Goal: Transaction & Acquisition: Register for event/course

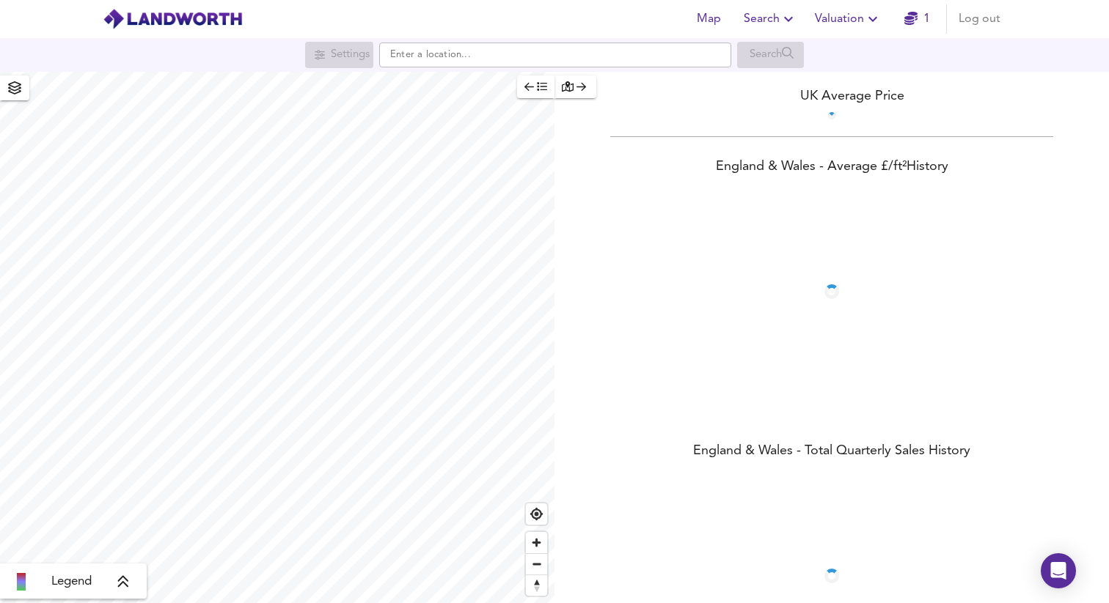
click at [840, 20] on span "Valuation" at bounding box center [848, 19] width 67 height 21
click at [828, 82] on li "Valuation Report History" at bounding box center [847, 79] width 175 height 26
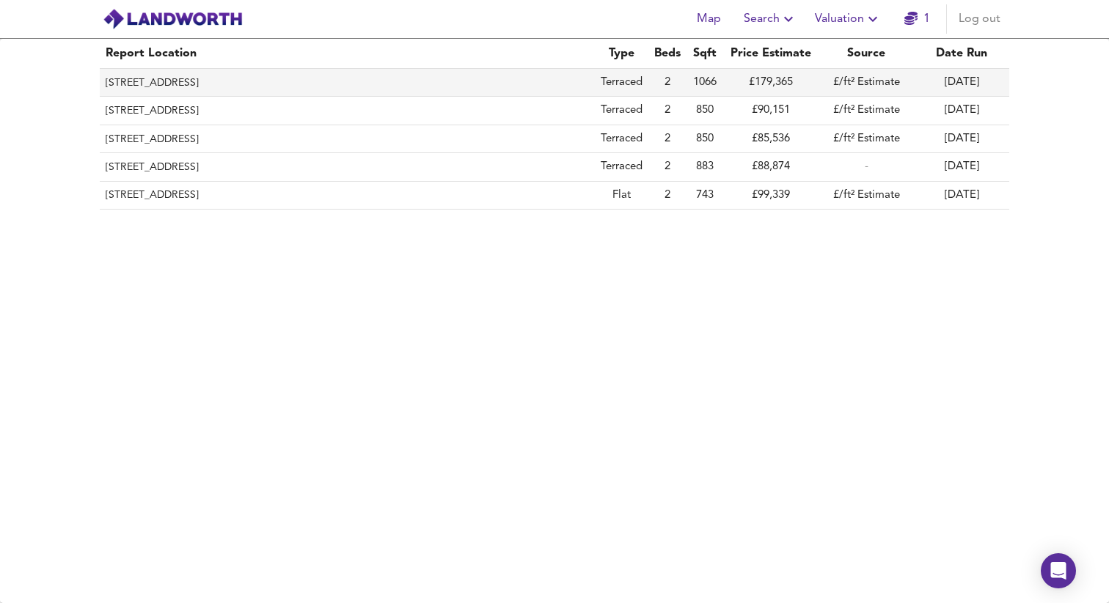
click at [204, 85] on th "[STREET_ADDRESS]" at bounding box center [347, 83] width 495 height 28
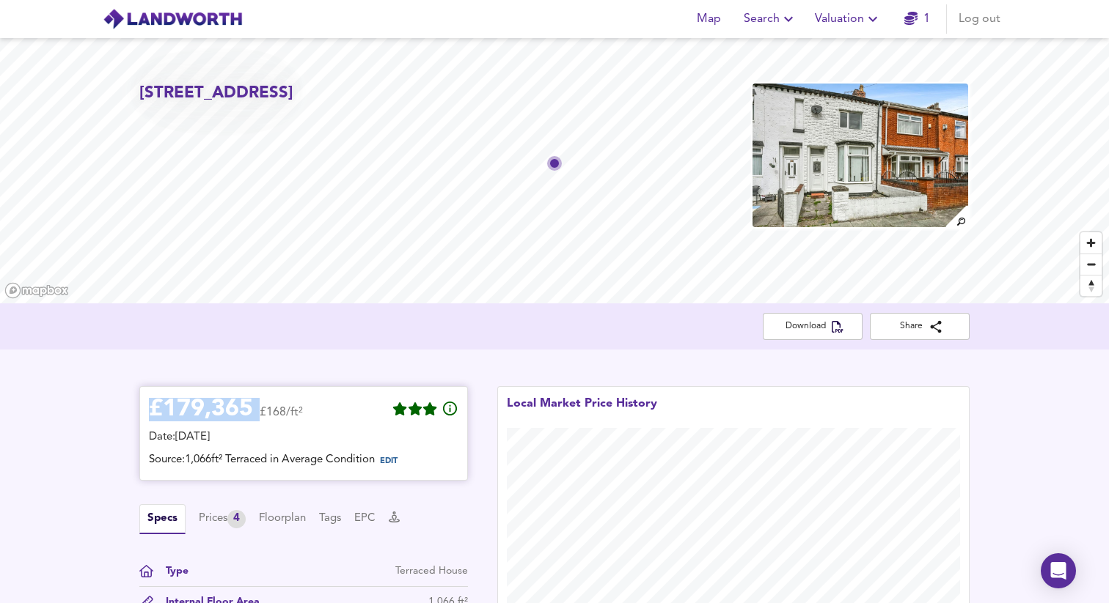
drag, startPoint x: 255, startPoint y: 405, endPoint x: 154, endPoint y: 405, distance: 101.2
click at [154, 405] on div "£ 179,365 £168/ft²" at bounding box center [226, 412] width 154 height 32
copy div "£ 179,365"
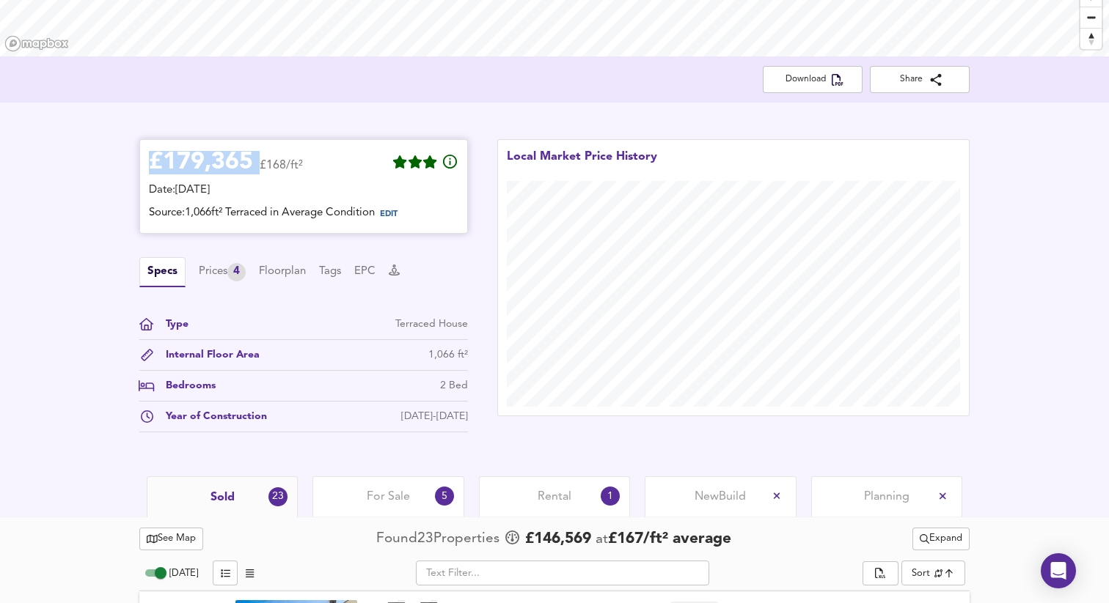
scroll to position [350, 0]
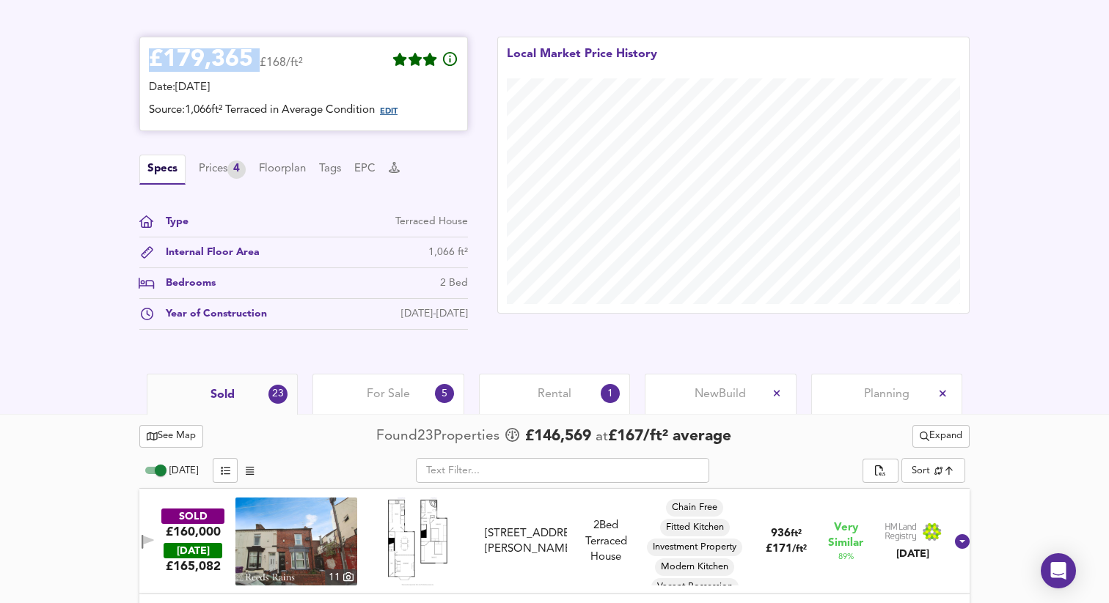
click at [397, 113] on span "EDIT" at bounding box center [389, 112] width 18 height 8
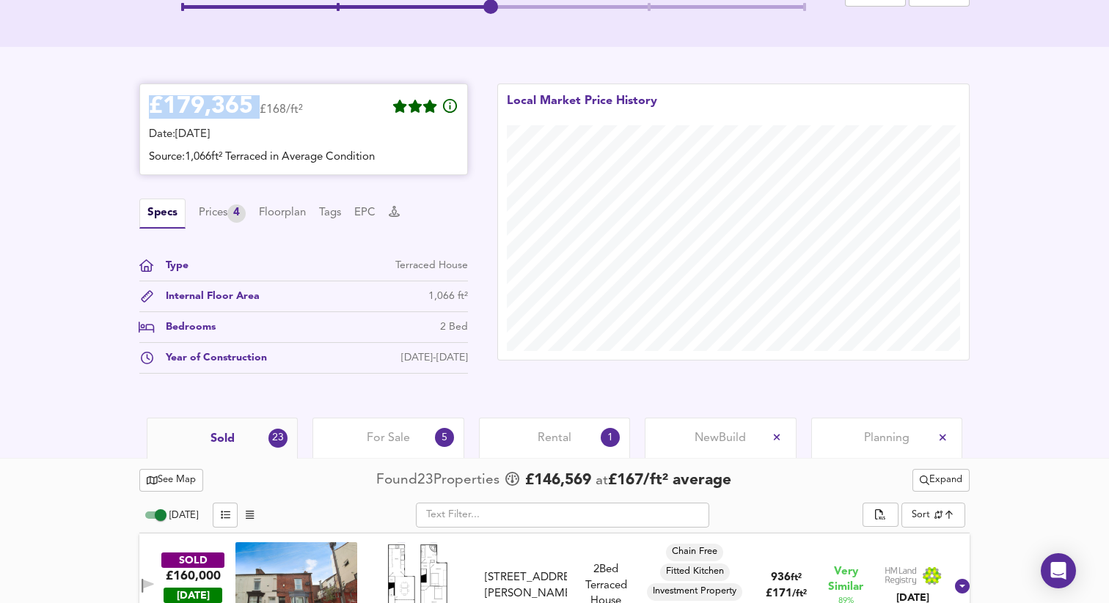
scroll to position [280, 0]
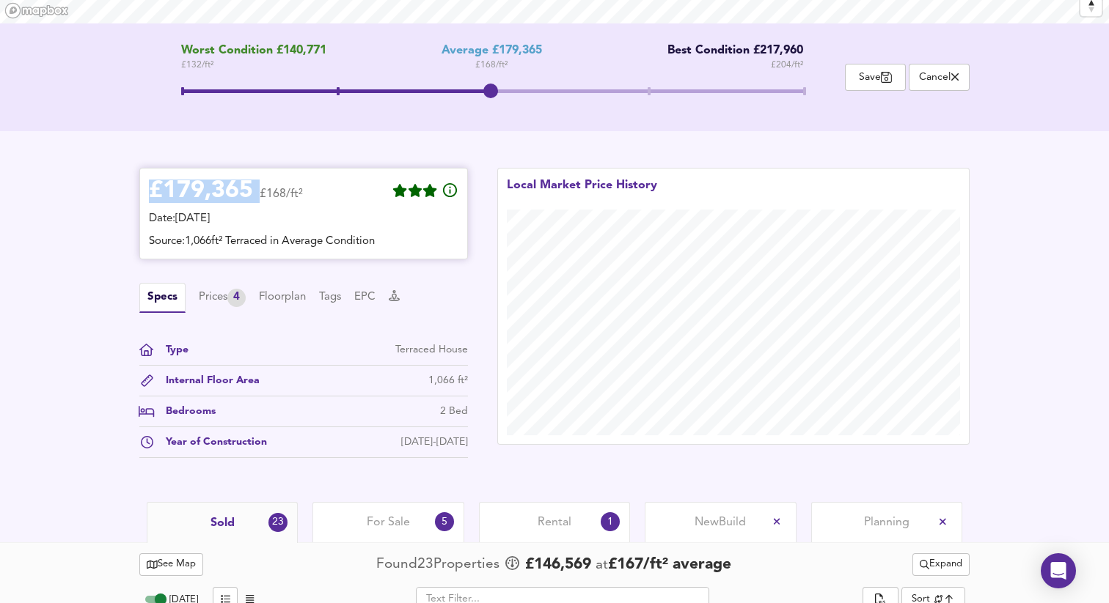
click at [455, 188] on icon at bounding box center [450, 191] width 18 height 18
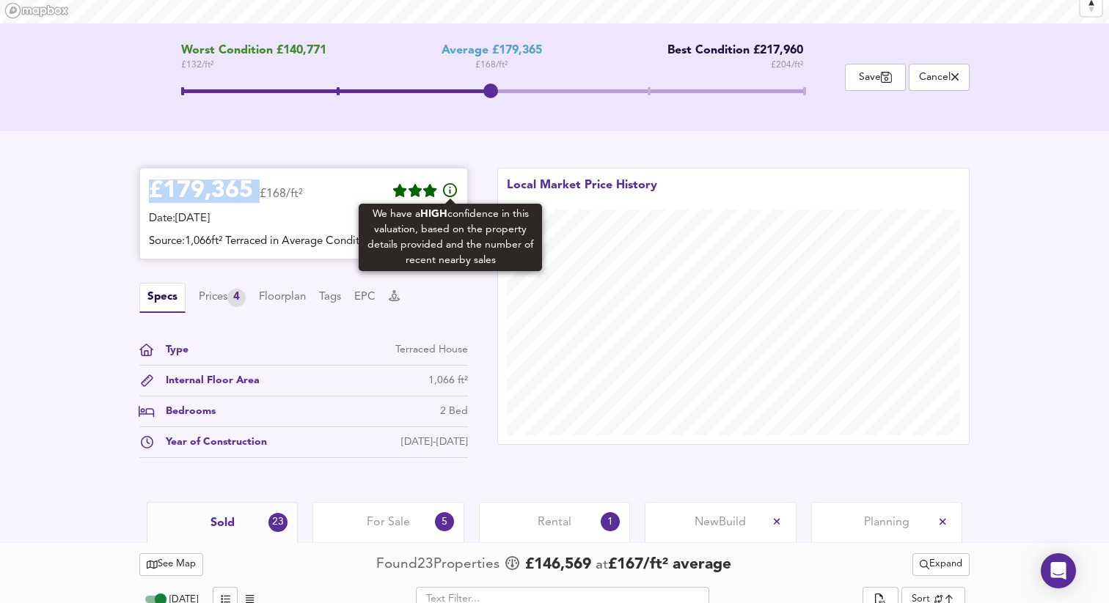
click at [455, 188] on icon at bounding box center [450, 191] width 18 height 18
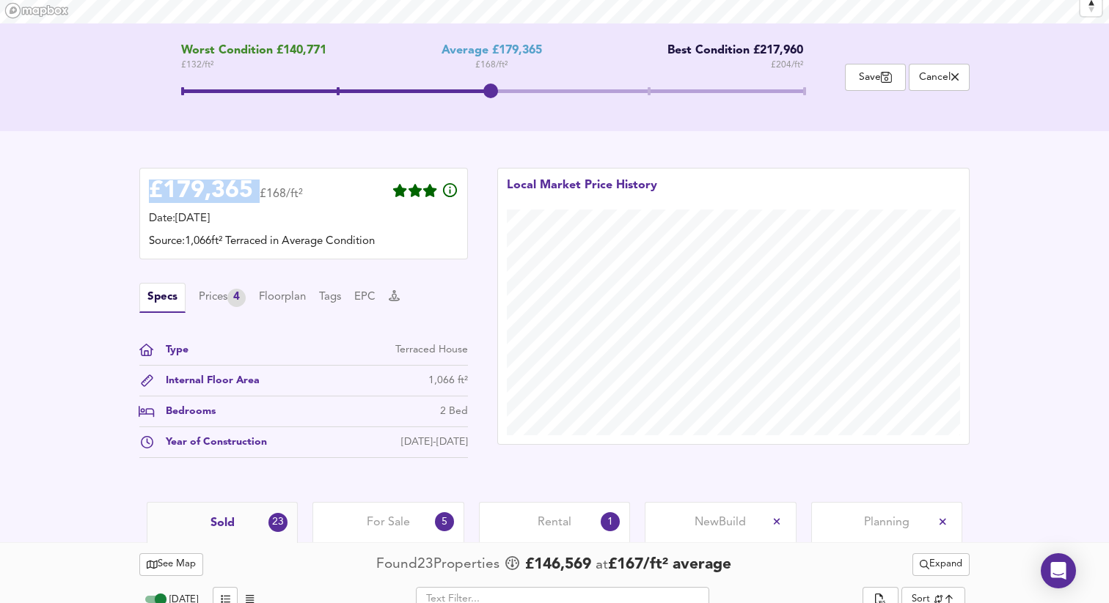
click at [653, 92] on span at bounding box center [492, 93] width 622 height 26
click at [499, 86] on span at bounding box center [492, 93] width 622 height 26
click at [648, 87] on span at bounding box center [492, 93] width 622 height 26
click at [472, 97] on span at bounding box center [492, 91] width 622 height 26
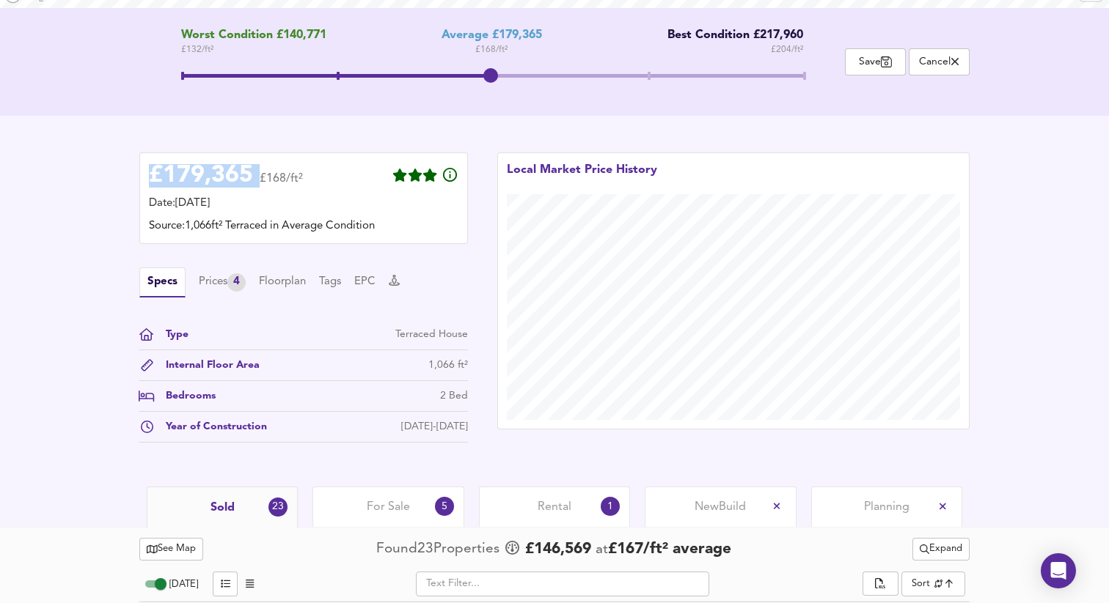
click at [648, 67] on span at bounding box center [492, 78] width 622 height 26
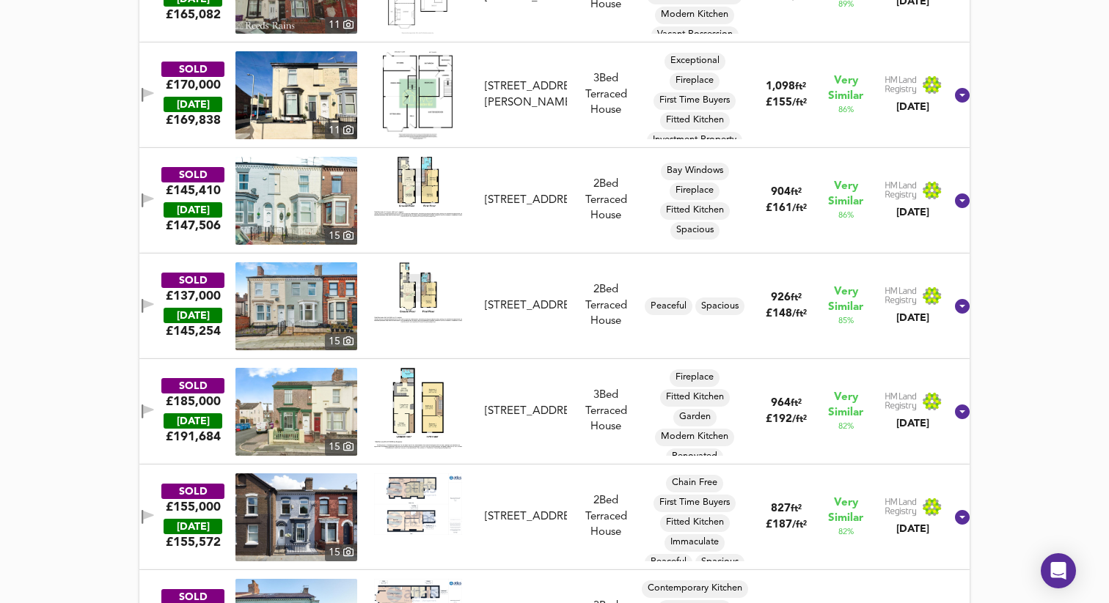
scroll to position [1016, 0]
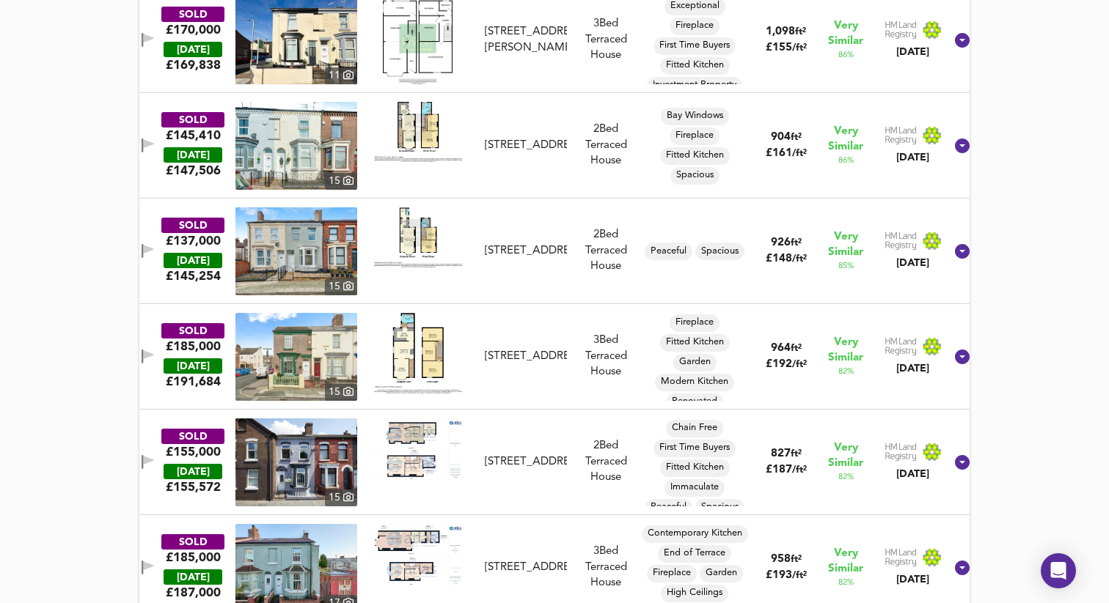
click at [213, 359] on div "[DATE]" at bounding box center [192, 366] width 59 height 15
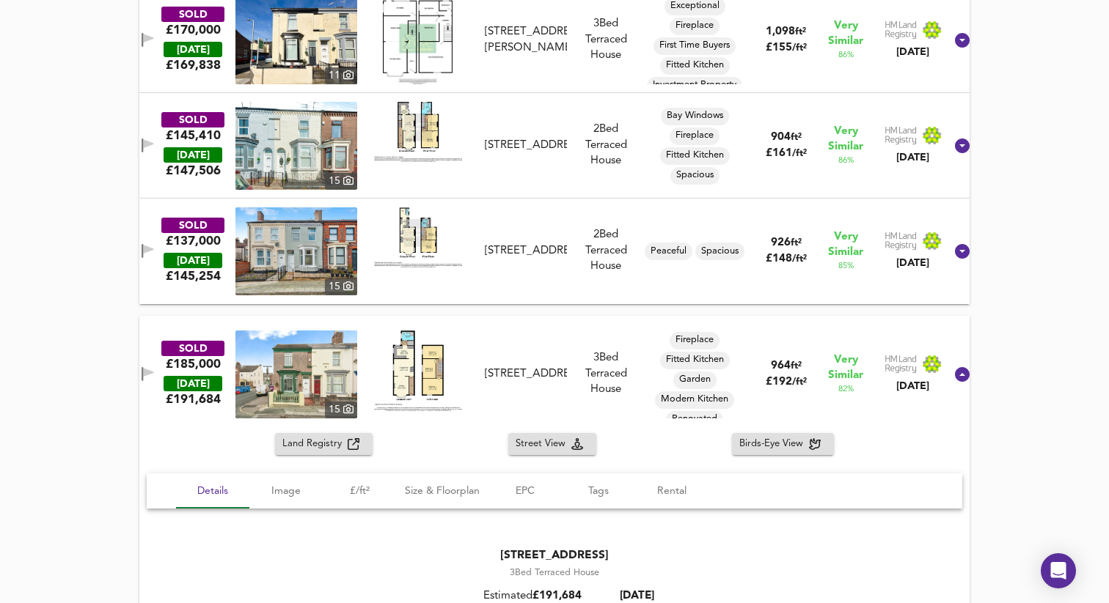
click at [329, 348] on img at bounding box center [296, 375] width 122 height 88
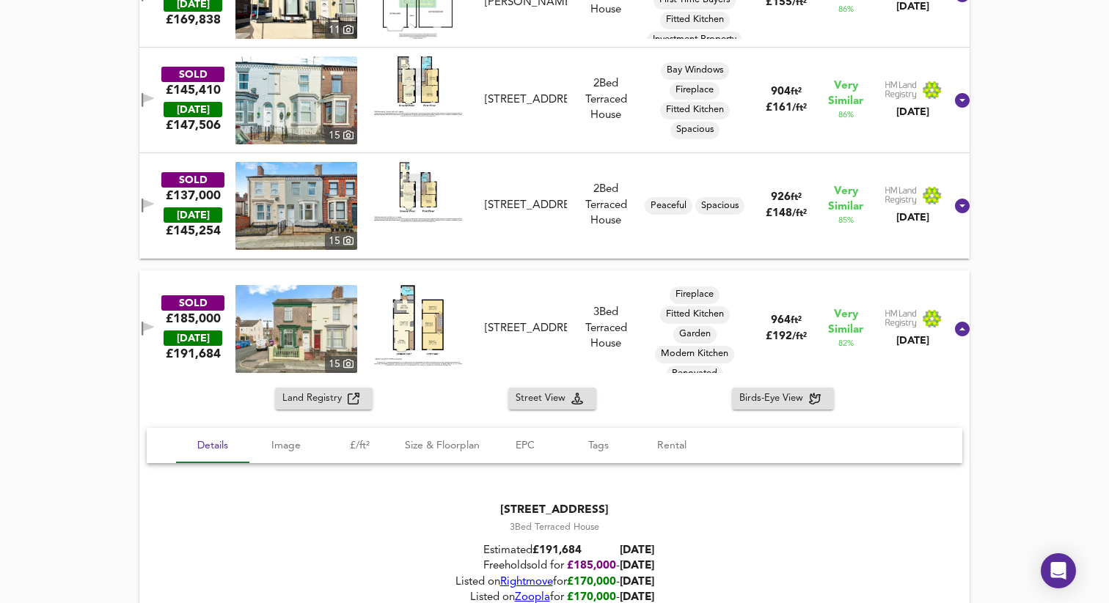
scroll to position [1177, 0]
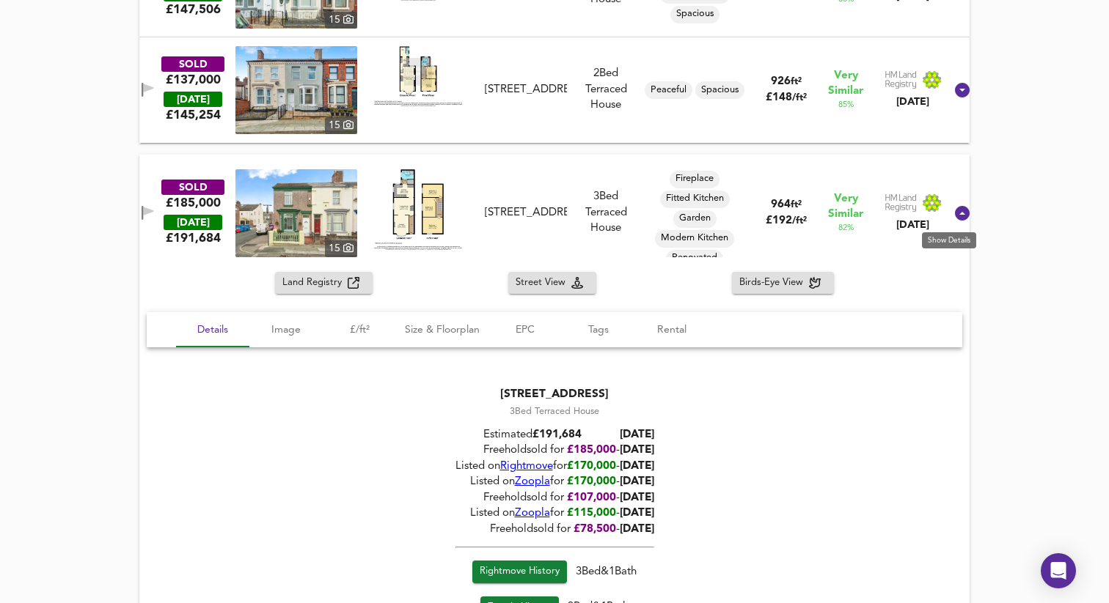
click at [955, 212] on icon at bounding box center [962, 213] width 15 height 15
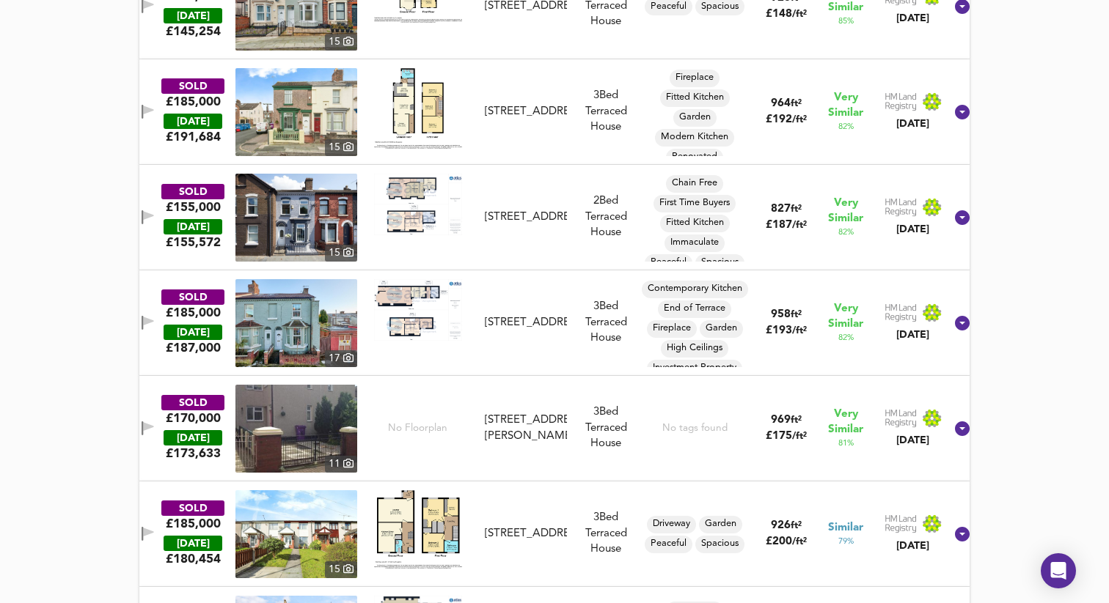
scroll to position [1342, 0]
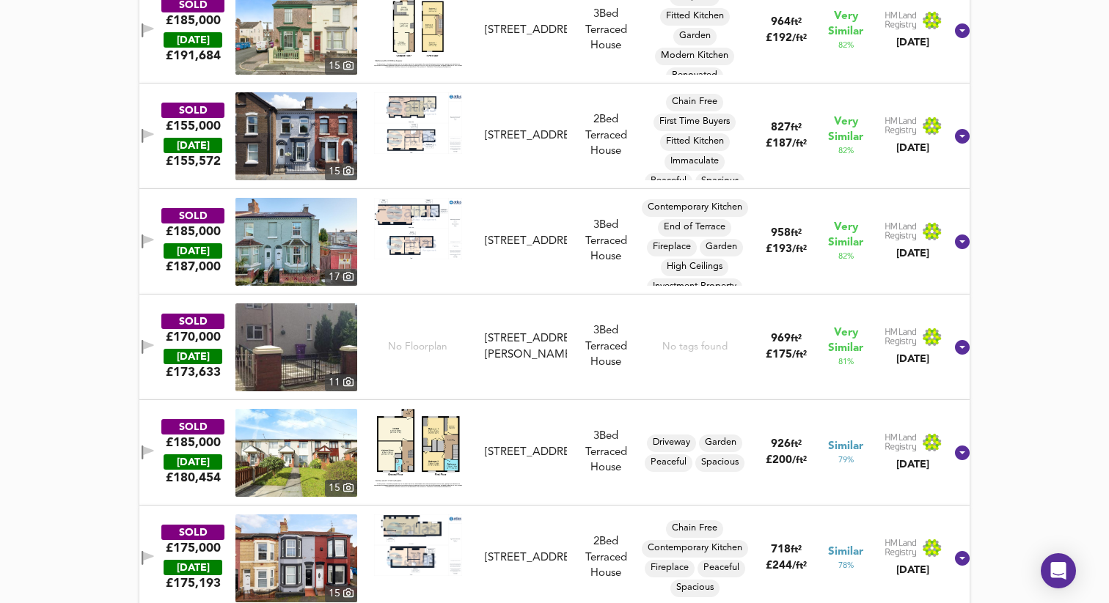
click at [293, 257] on img at bounding box center [296, 242] width 122 height 88
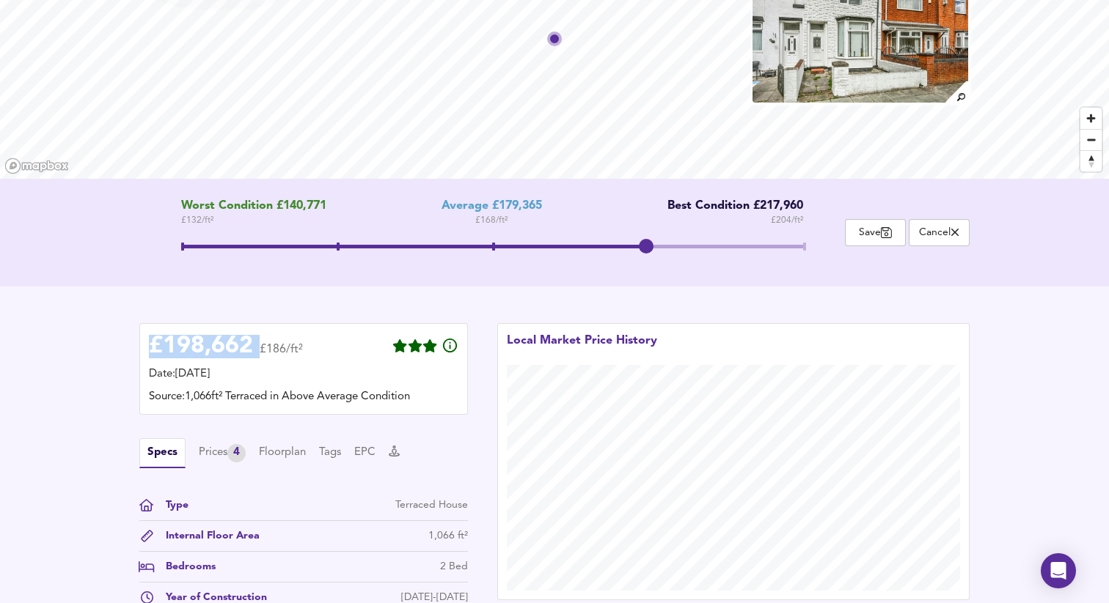
scroll to position [0, 0]
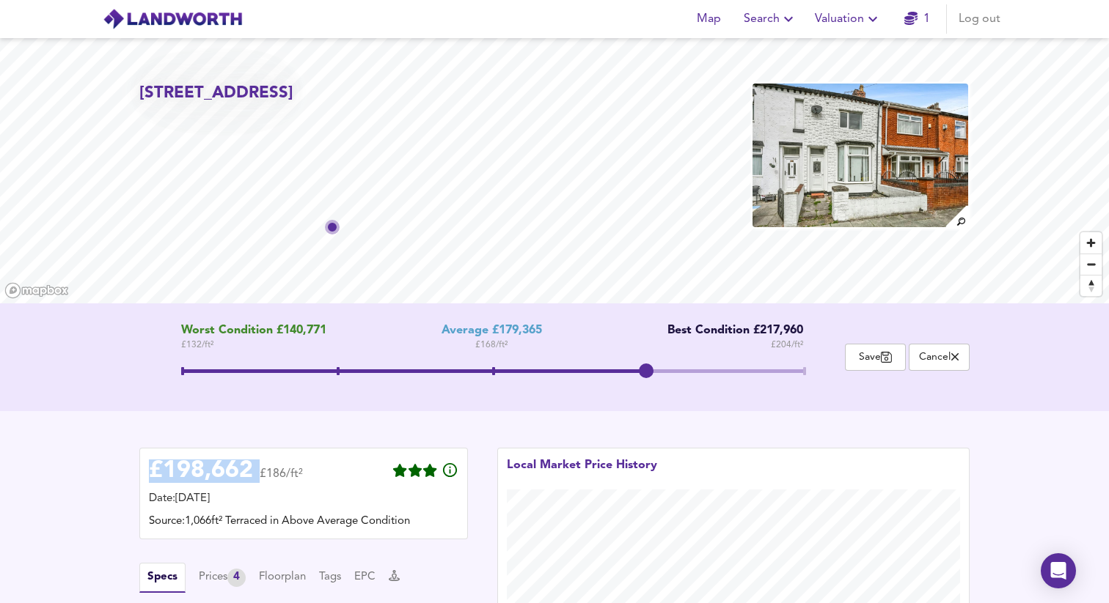
click at [490, 372] on span at bounding box center [414, 372] width 467 height 4
click at [636, 370] on span at bounding box center [492, 373] width 622 height 26
click at [530, 372] on span at bounding box center [414, 372] width 467 height 4
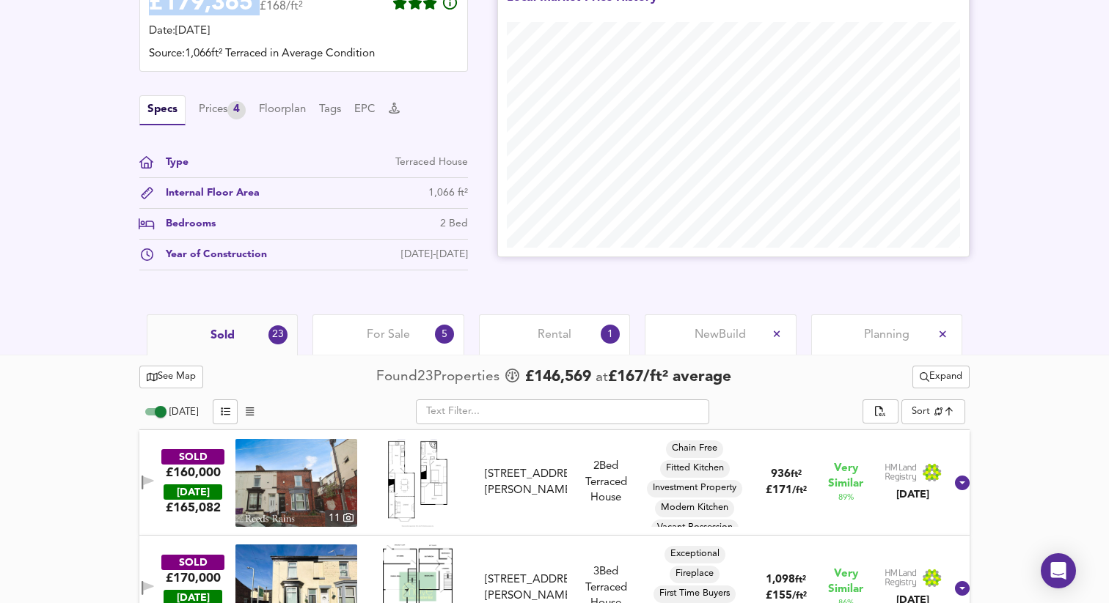
scroll to position [479, 0]
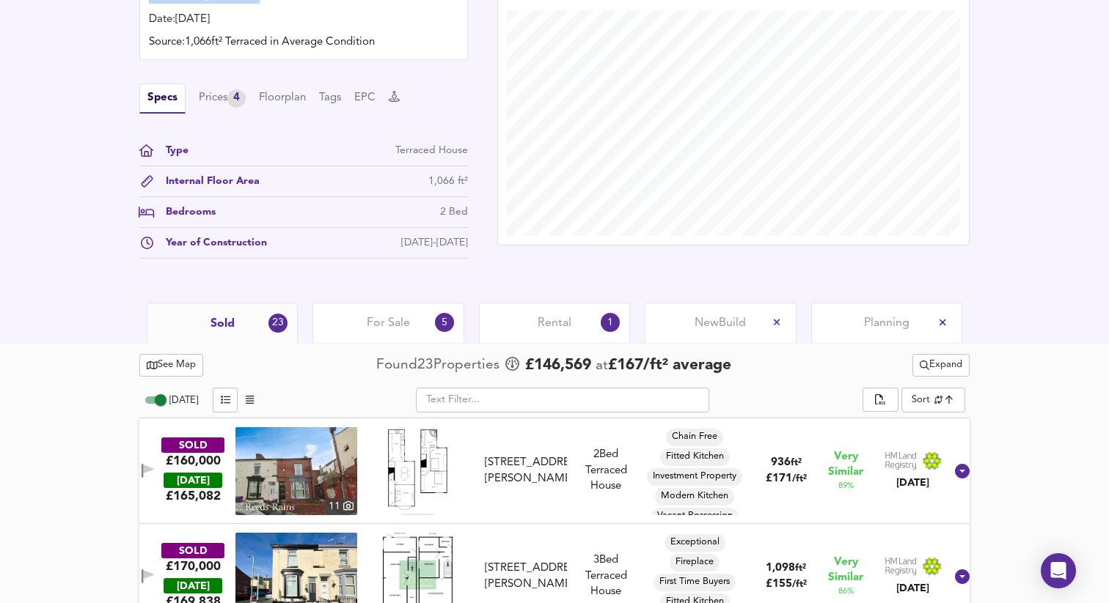
click at [379, 328] on span "For Sale" at bounding box center [388, 323] width 43 height 16
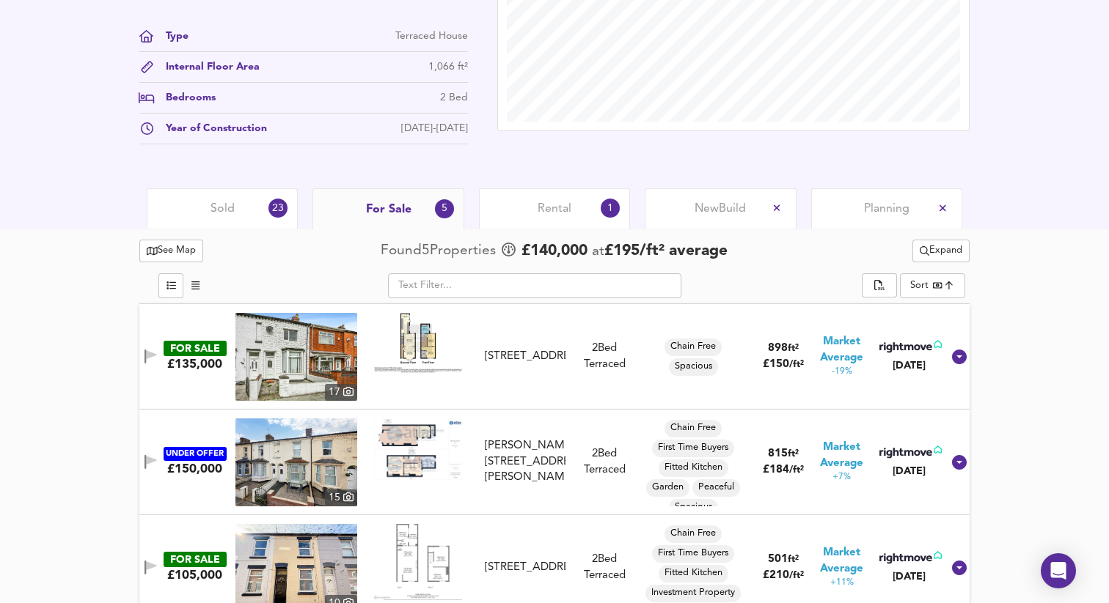
scroll to position [624, 0]
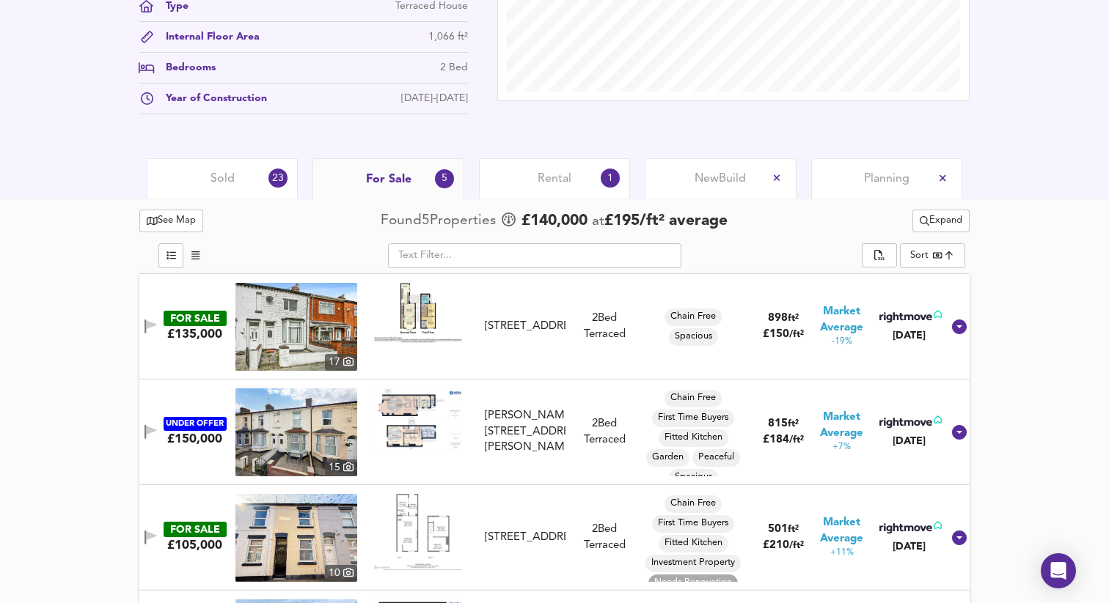
click at [529, 176] on div "Rental 1" at bounding box center [554, 178] width 151 height 40
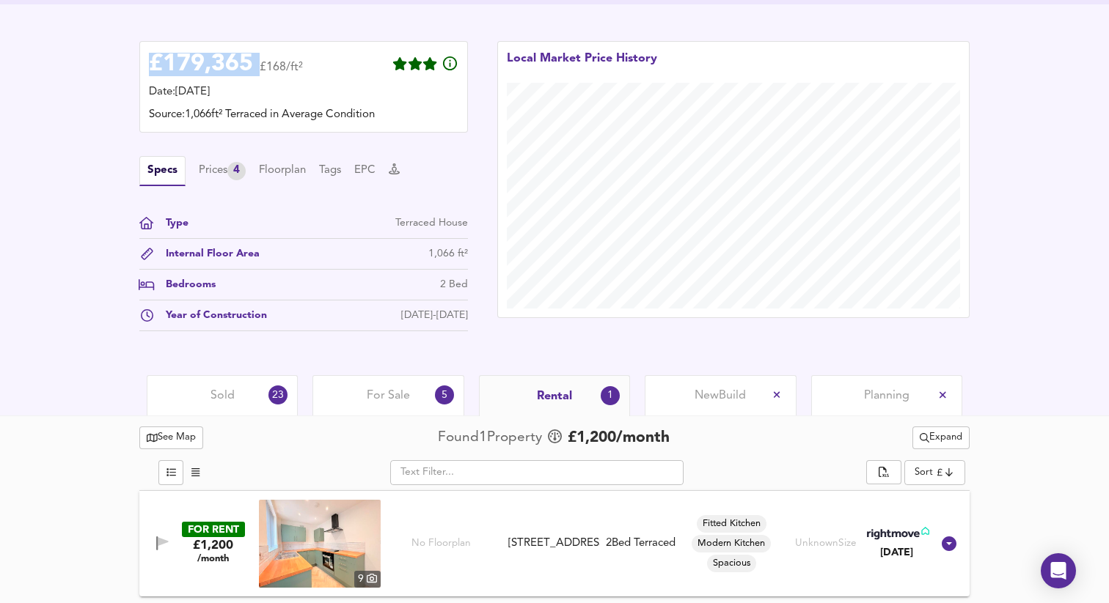
click at [360, 400] on div "For Sale 5" at bounding box center [387, 395] width 151 height 40
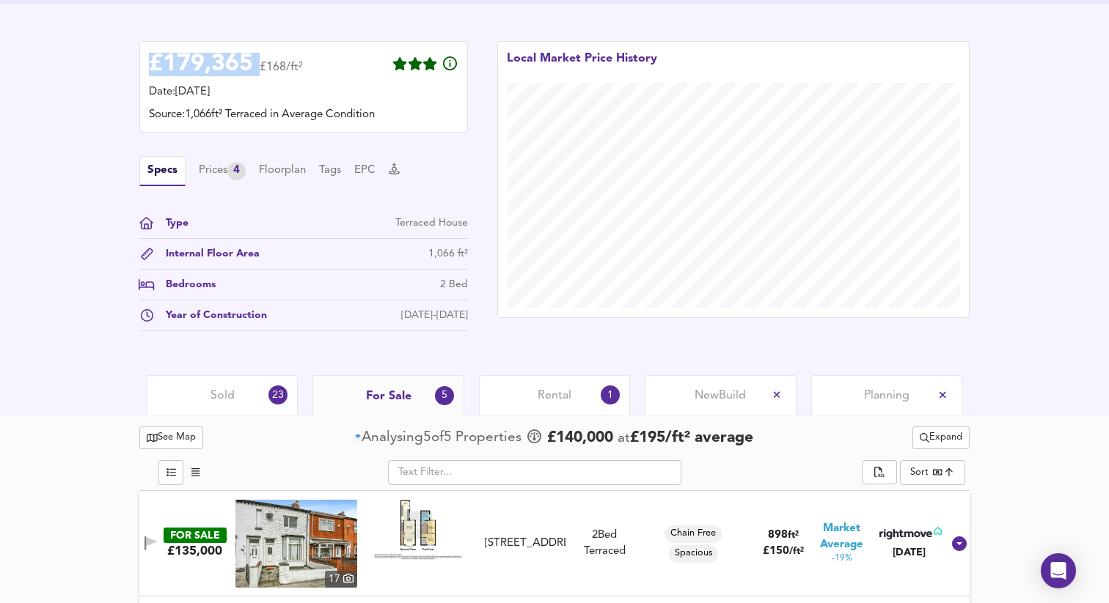
scroll to position [624, 0]
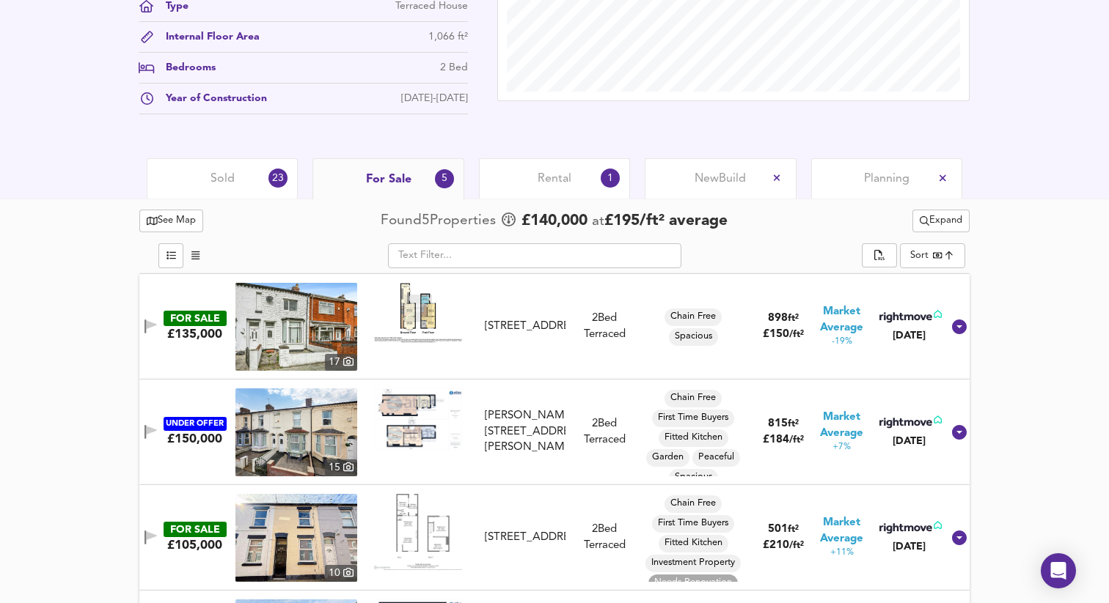
click at [228, 172] on span "Sold" at bounding box center [222, 179] width 24 height 16
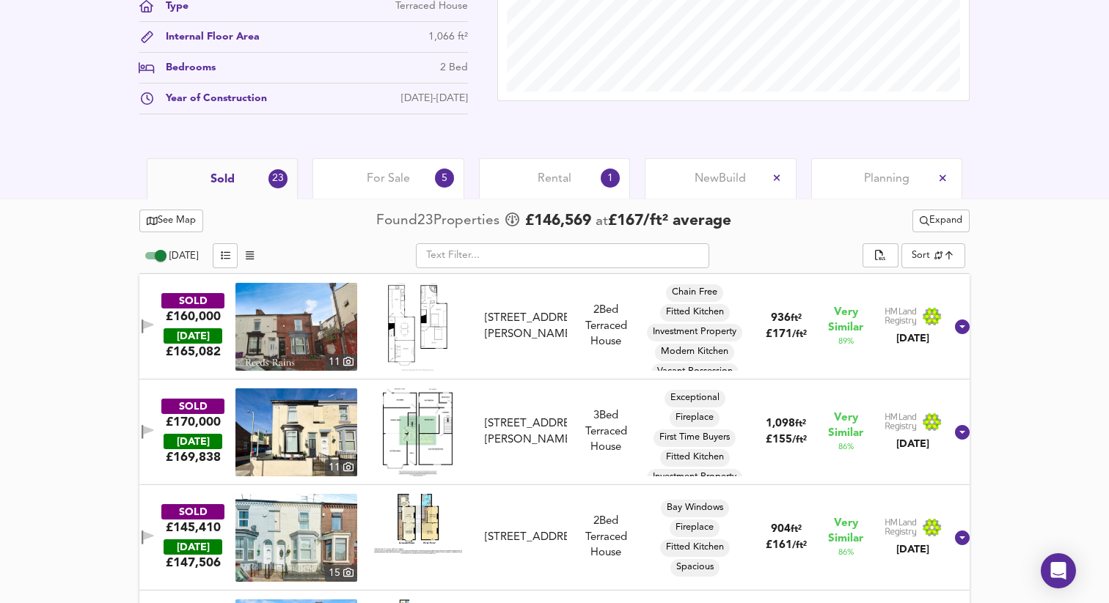
click at [328, 169] on div "For Sale 5" at bounding box center [387, 178] width 151 height 40
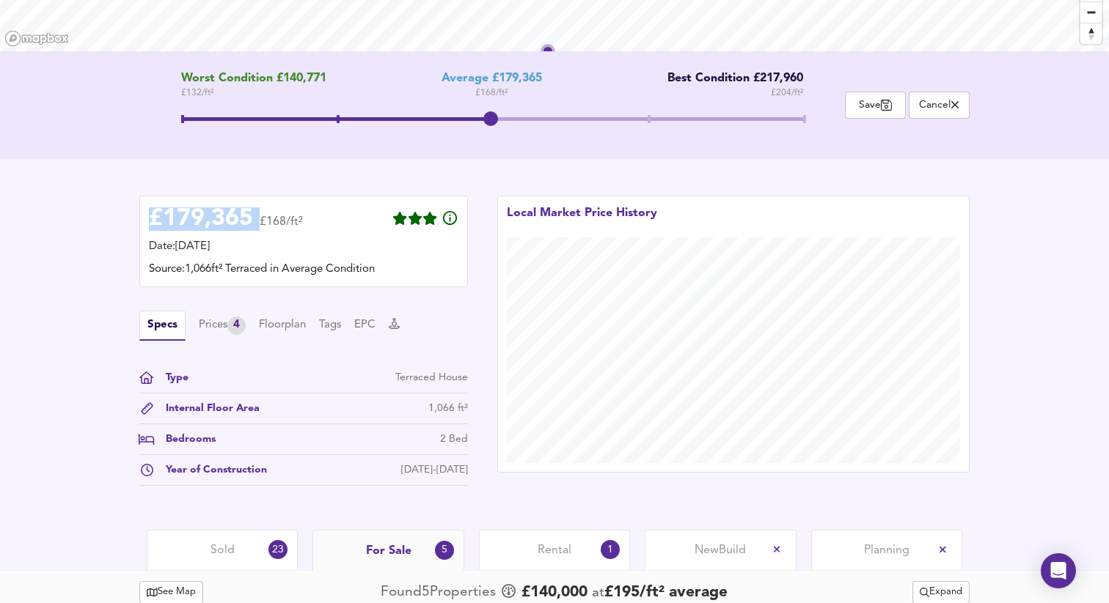
scroll to position [406, 0]
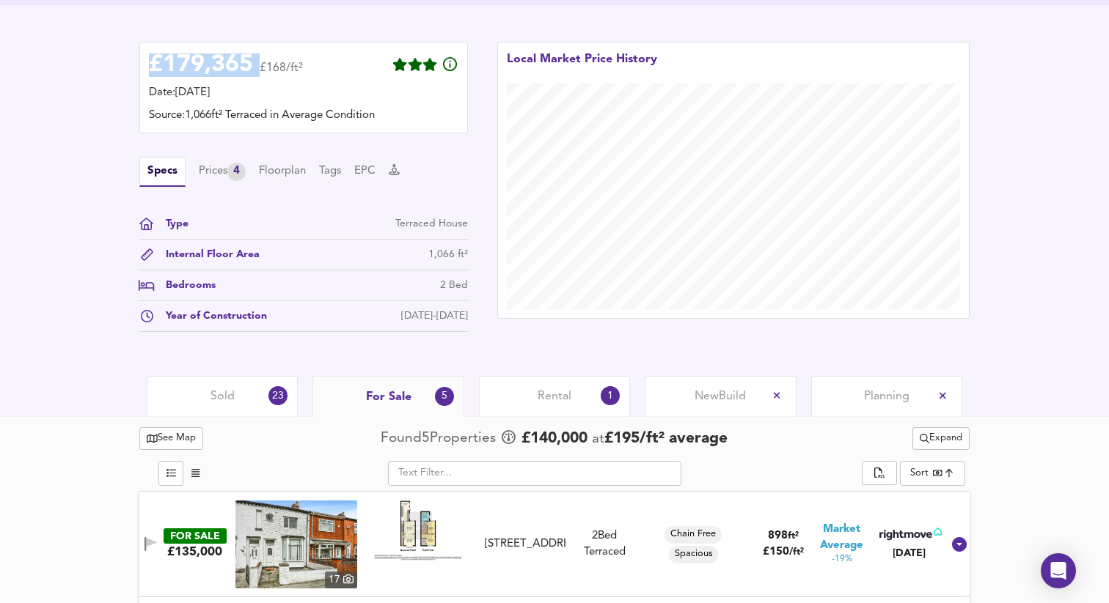
click at [250, 394] on div "Sold 23" at bounding box center [222, 396] width 151 height 40
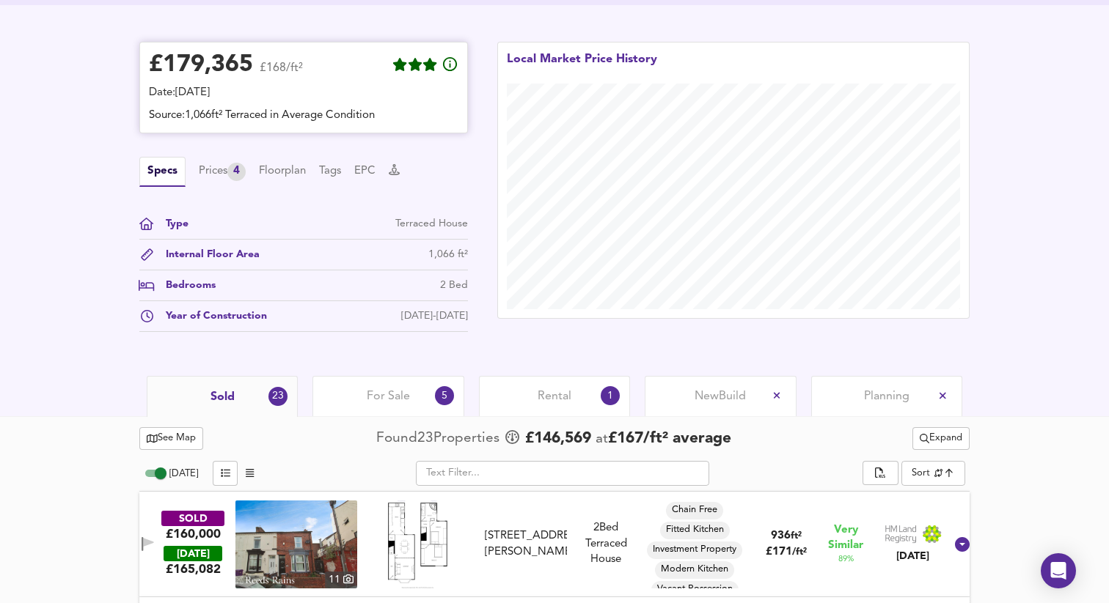
click at [323, 72] on div "£ 179,365 £168/ft²" at bounding box center [303, 67] width 309 height 32
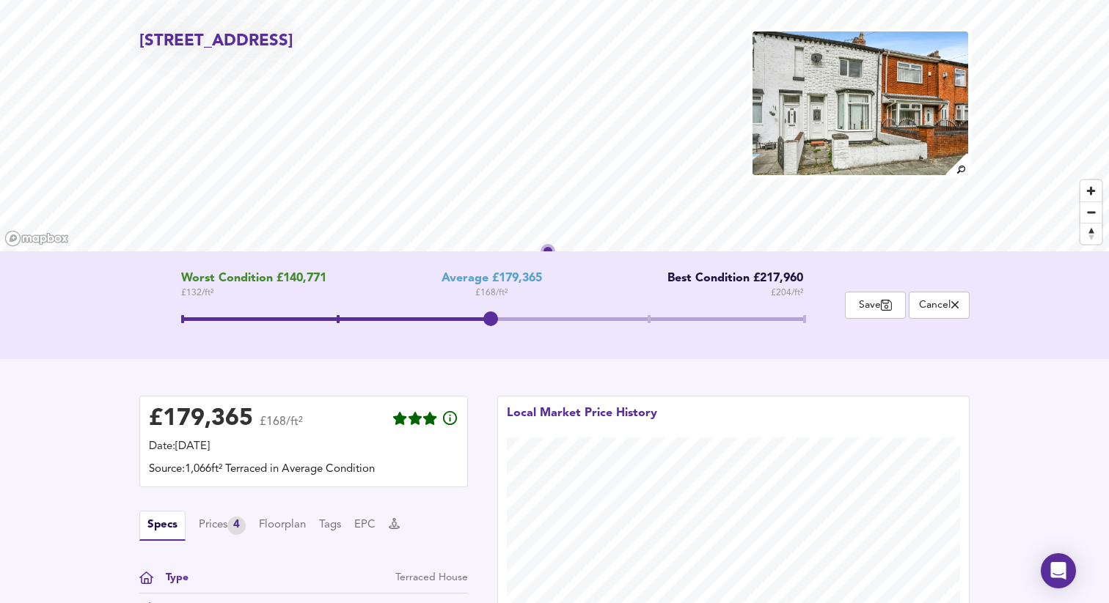
scroll to position [48, 0]
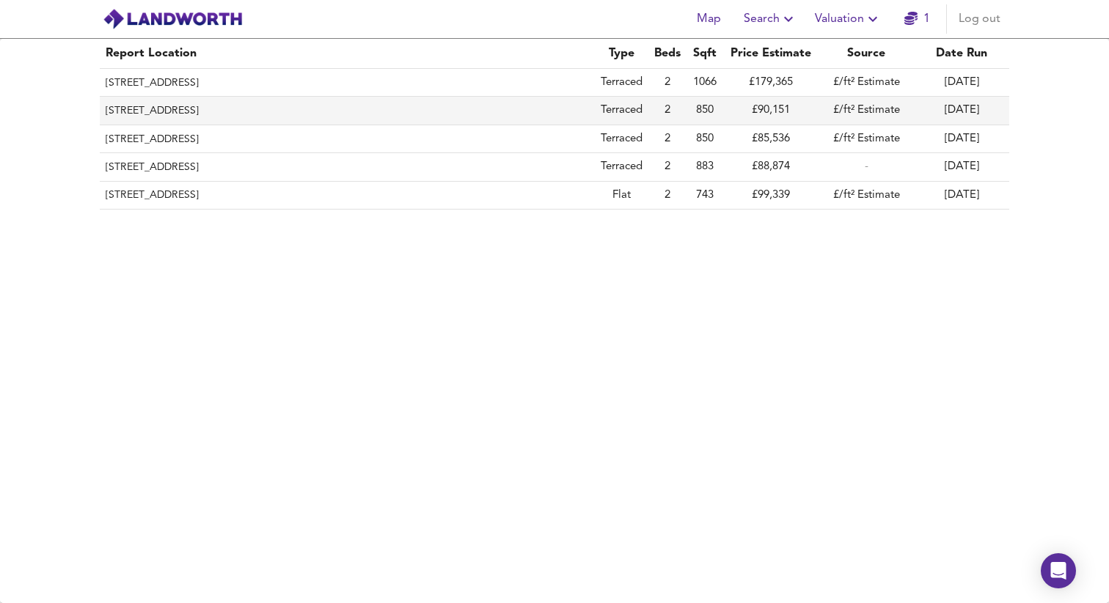
click at [247, 113] on th "[STREET_ADDRESS]" at bounding box center [347, 111] width 495 height 28
click at [839, 18] on span "Valuation" at bounding box center [848, 19] width 67 height 21
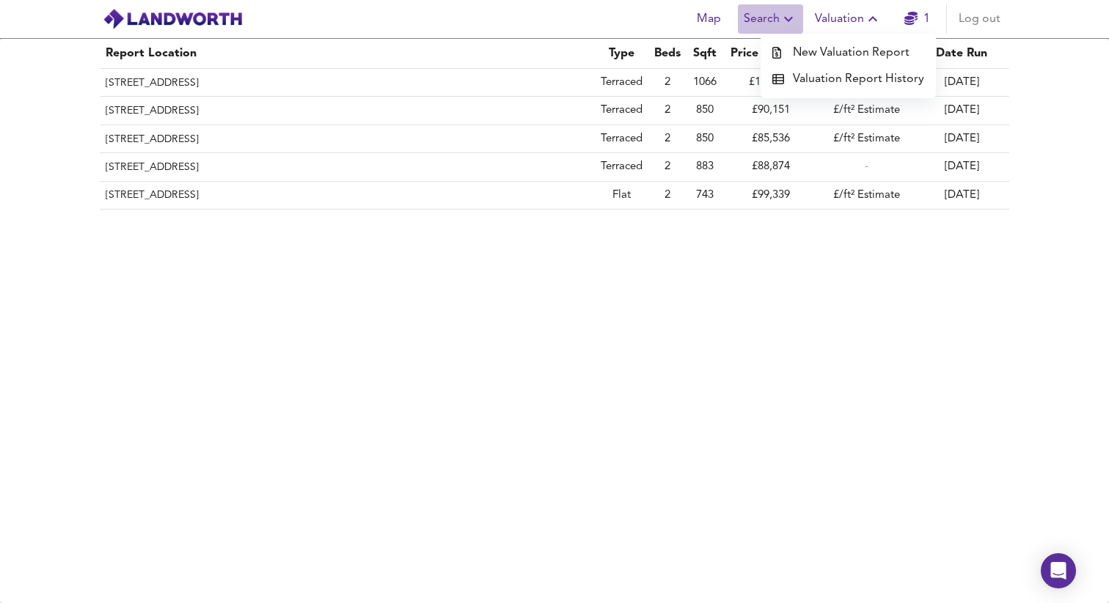
click at [779, 19] on span "Search" at bounding box center [770, 19] width 54 height 21
click at [782, 26] on icon "button" at bounding box center [788, 19] width 18 height 18
click at [903, 24] on span "1" at bounding box center [916, 19] width 47 height 21
click at [916, 16] on icon "button" at bounding box center [910, 18] width 13 height 13
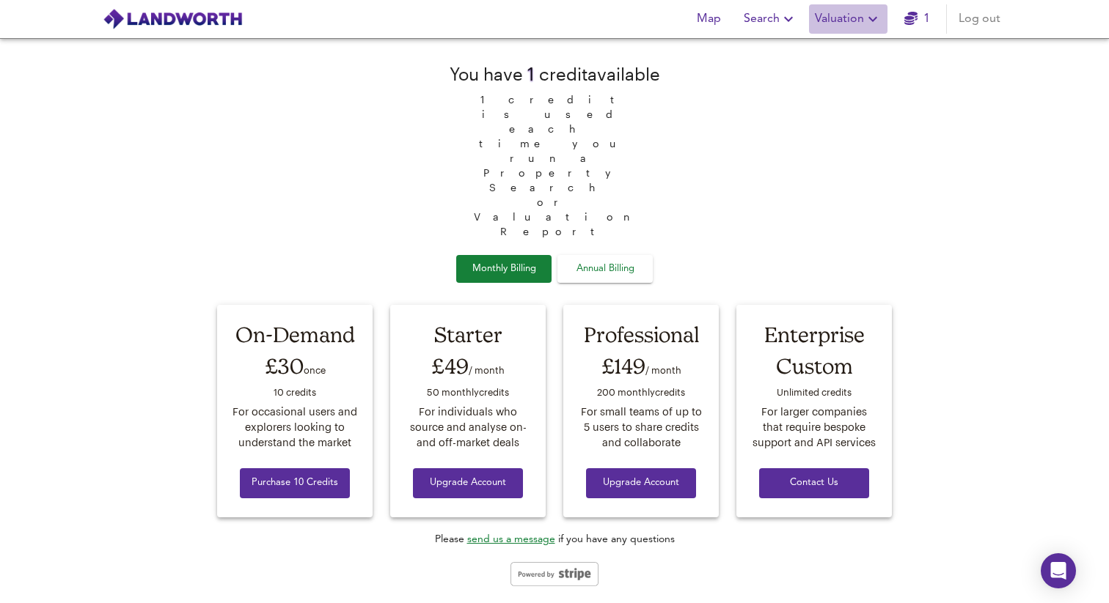
click at [866, 17] on icon "button" at bounding box center [873, 19] width 18 height 18
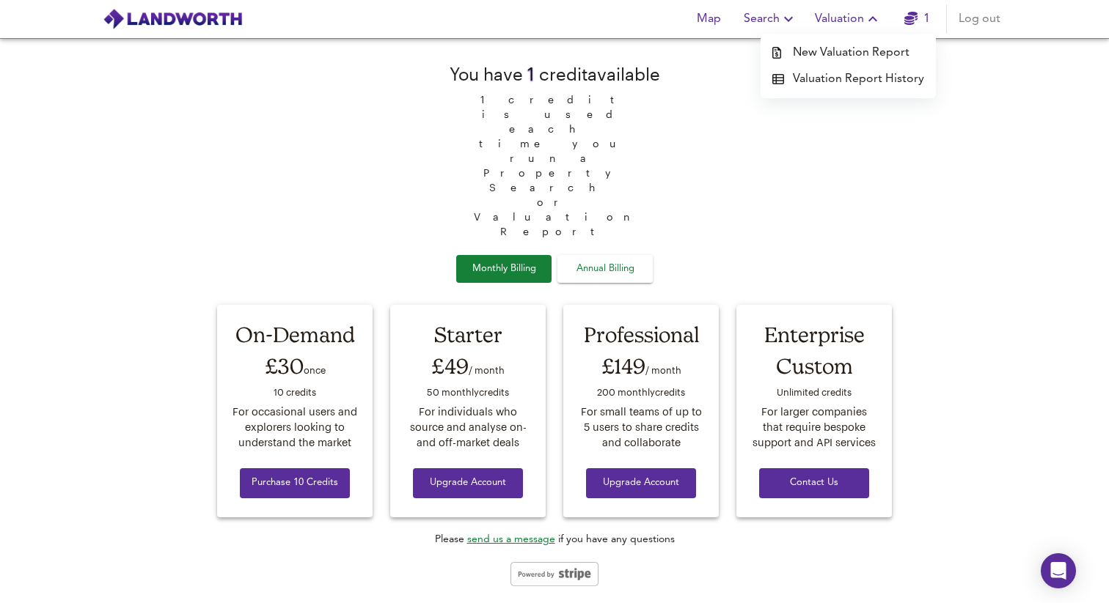
click at [820, 50] on li "New Valuation Report" at bounding box center [847, 53] width 175 height 26
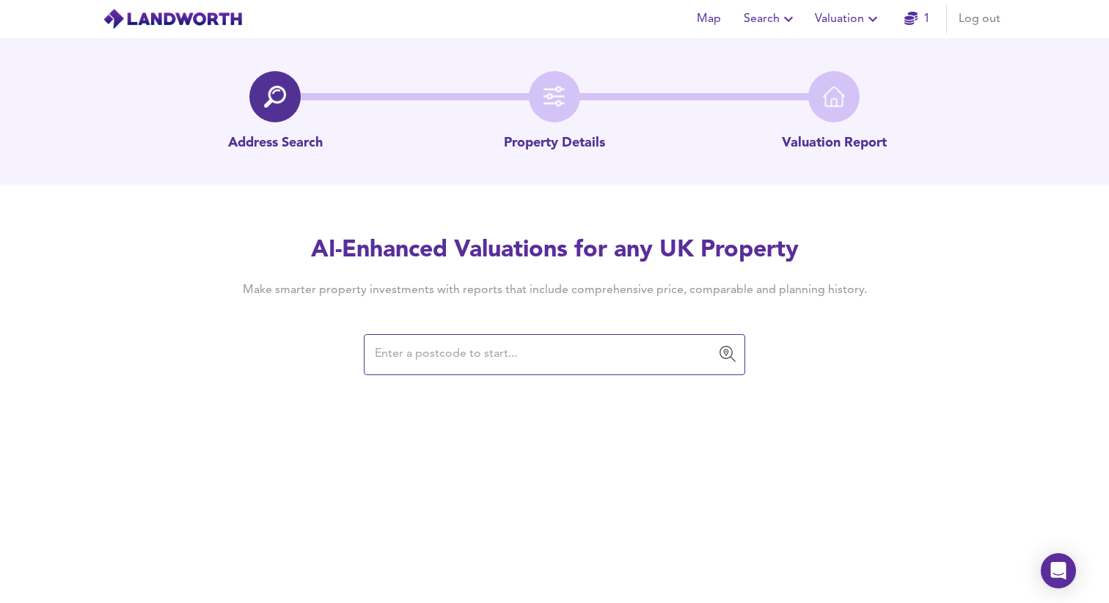
paste input "L13 2AT"
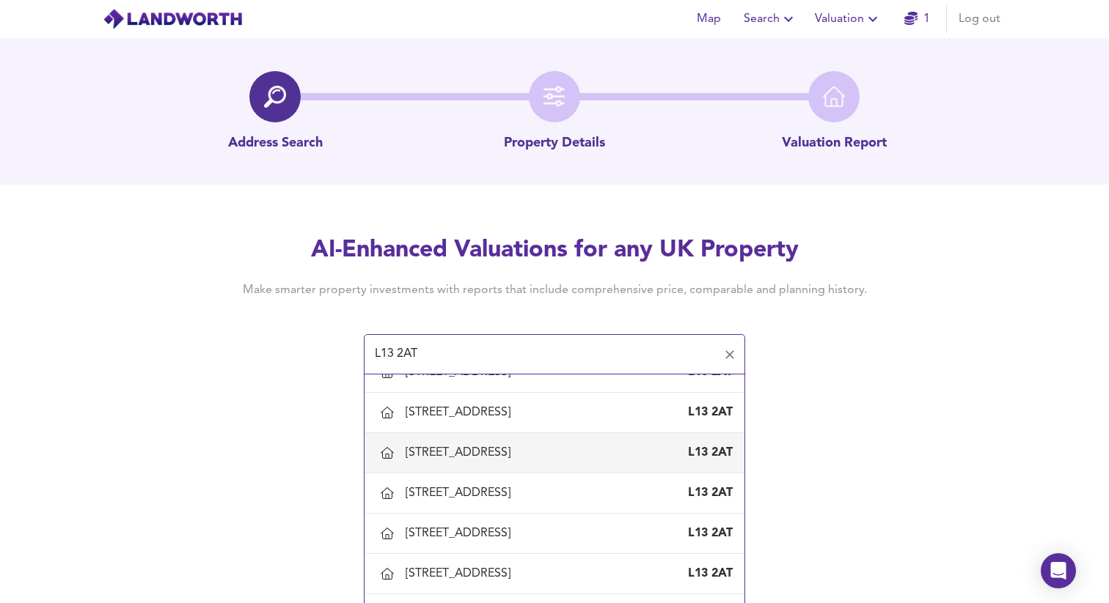
scroll to position [970, 0]
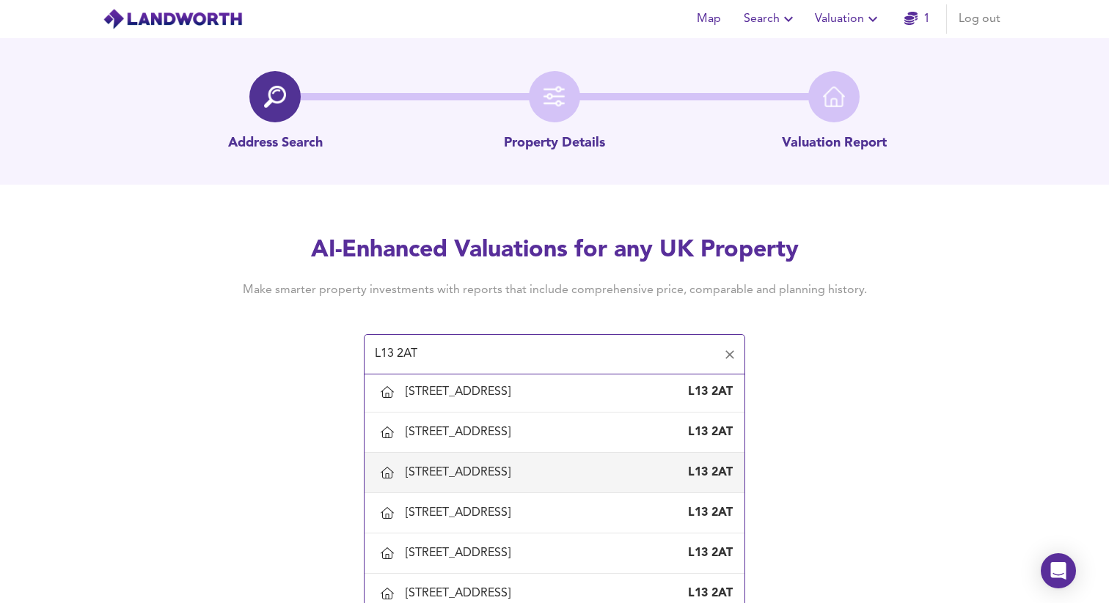
click at [451, 475] on div "[STREET_ADDRESS]" at bounding box center [460, 473] width 111 height 16
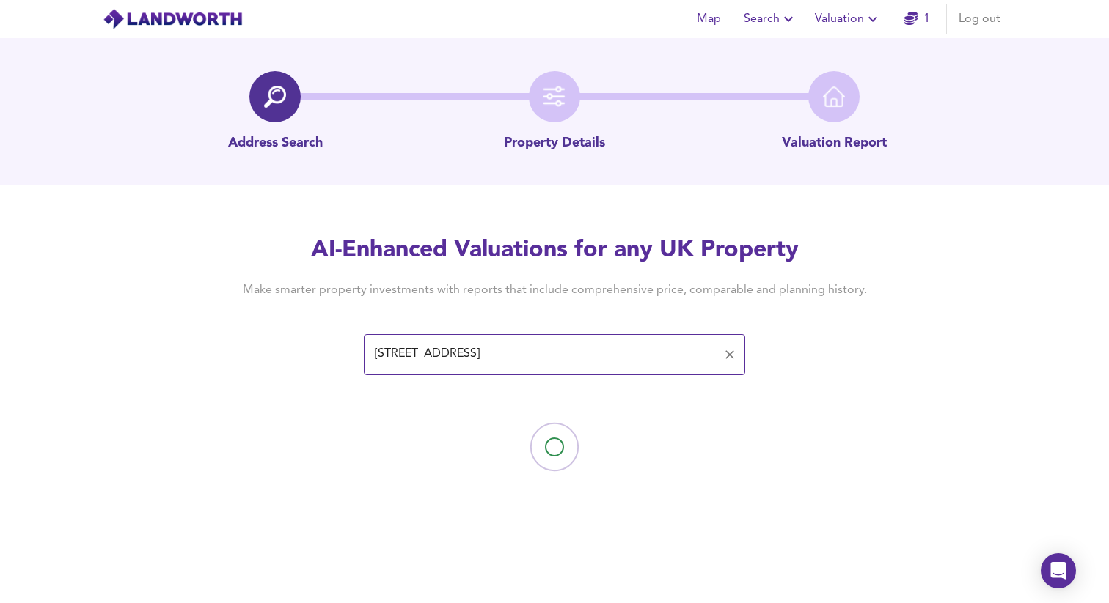
type input "[STREET_ADDRESS]"
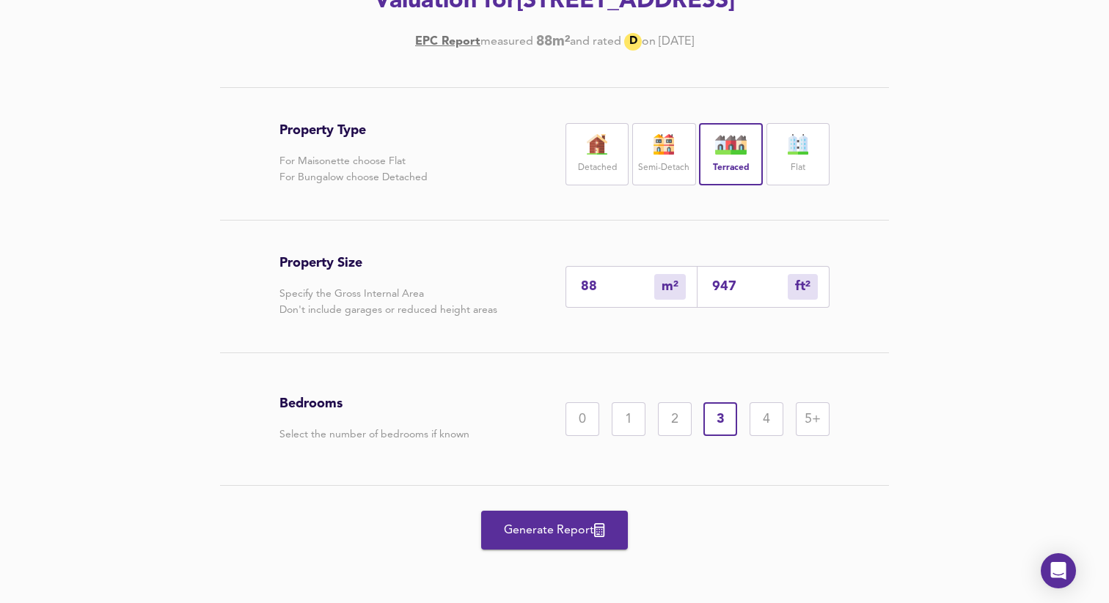
scroll to position [237, 0]
click at [543, 523] on span "Generate Report" at bounding box center [554, 530] width 117 height 21
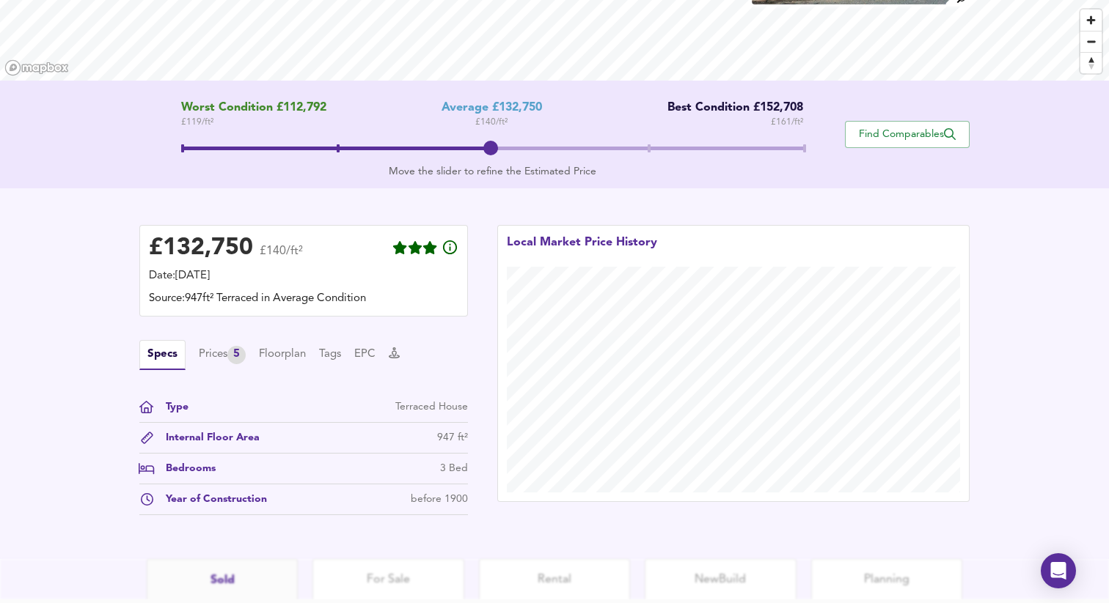
scroll to position [244, 0]
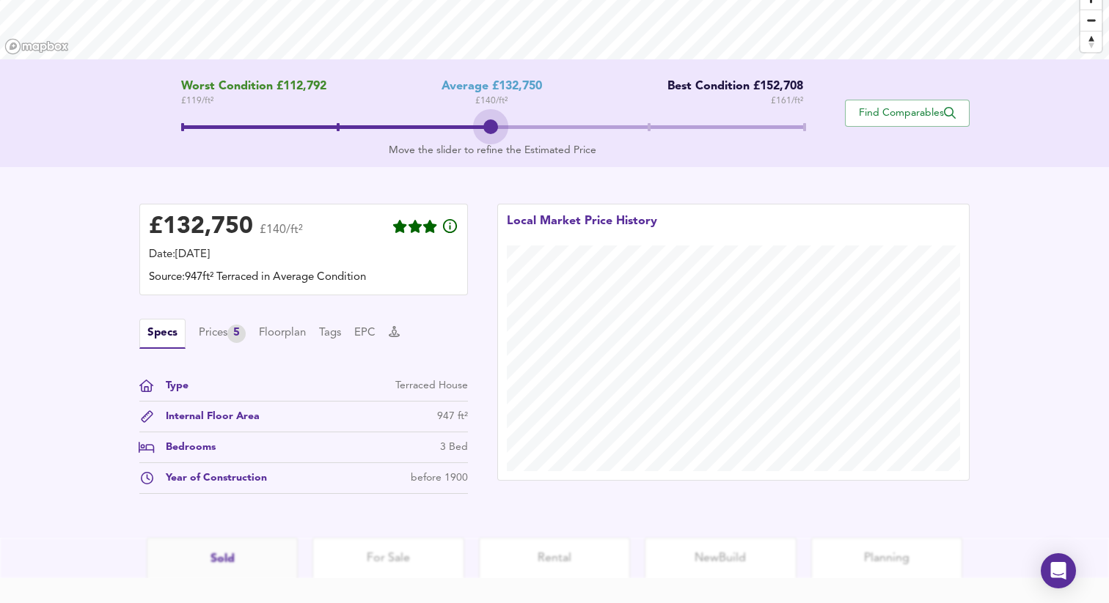
drag, startPoint x: 501, startPoint y: 127, endPoint x: 540, endPoint y: 119, distance: 39.7
click at [540, 119] on span at bounding box center [492, 129] width 622 height 26
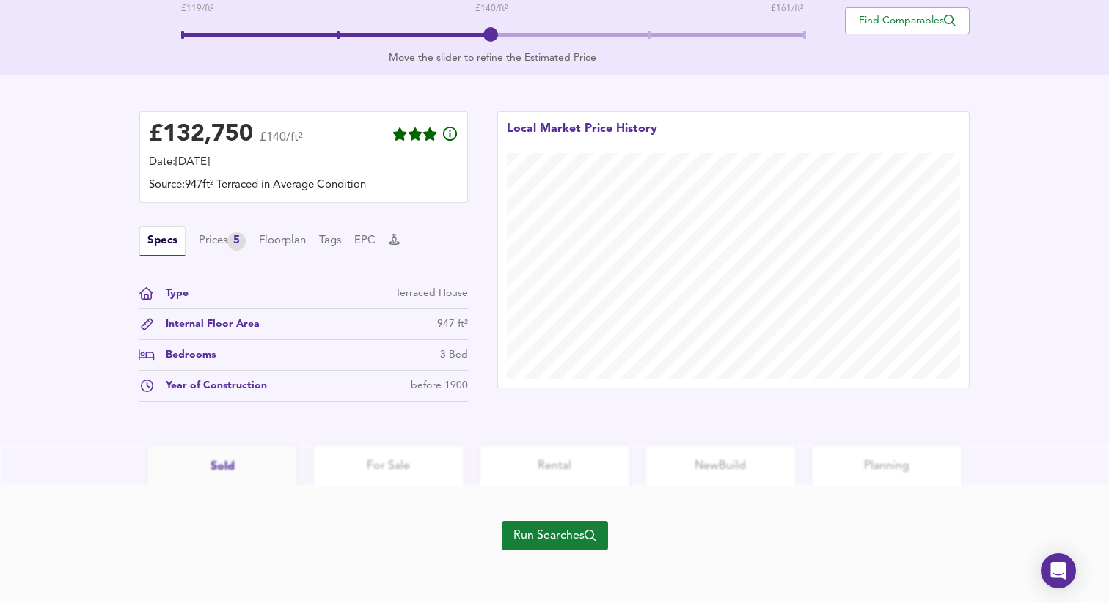
click at [518, 537] on span "Run Searches" at bounding box center [554, 536] width 83 height 21
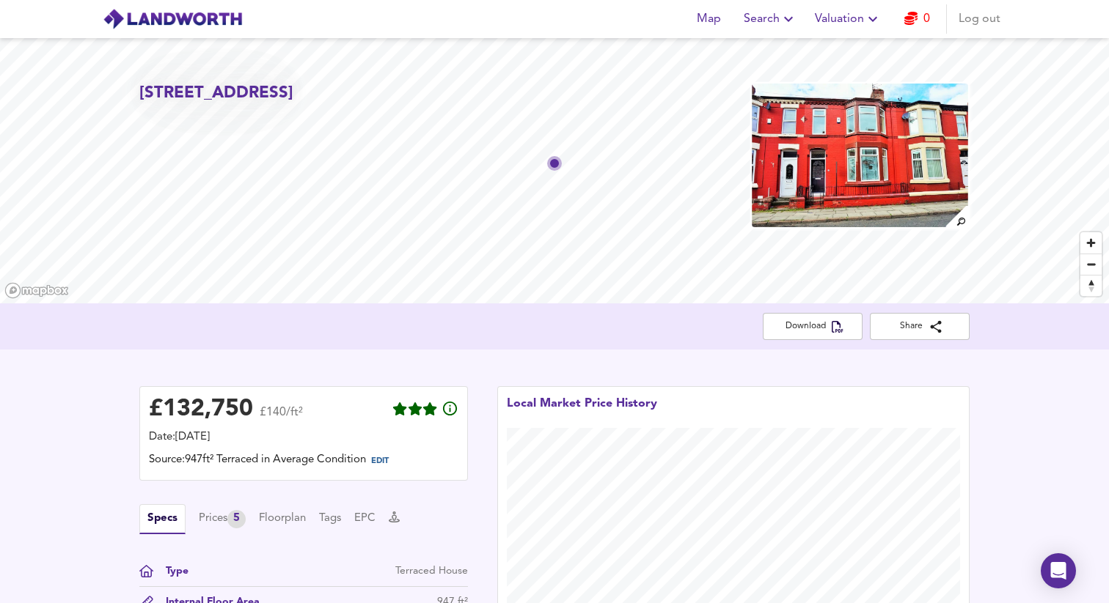
click at [152, 24] on img at bounding box center [173, 19] width 140 height 22
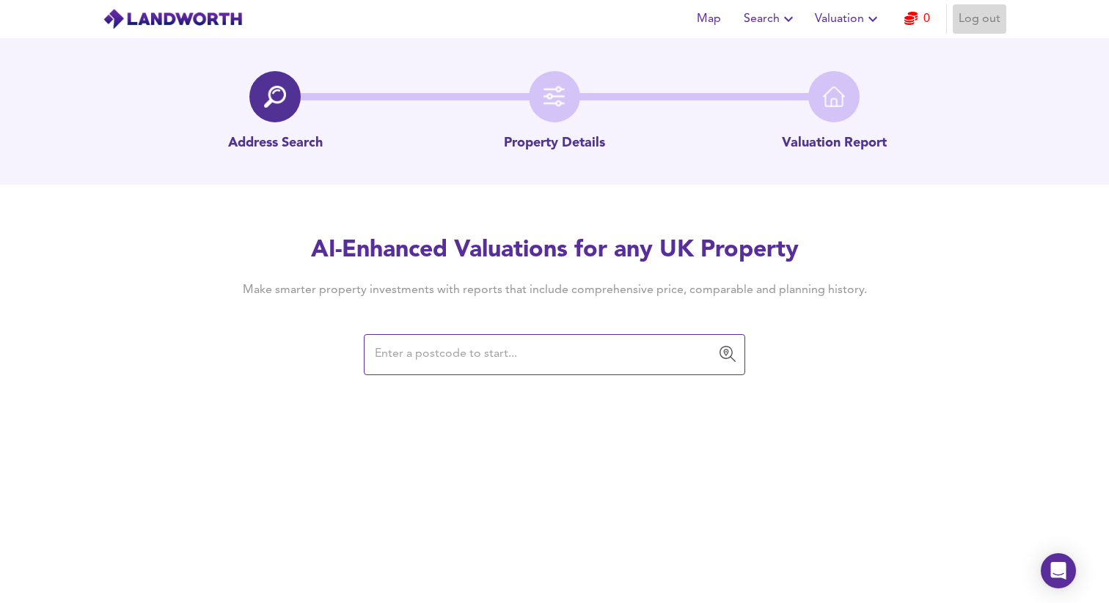
click at [978, 18] on span "Log out" at bounding box center [979, 19] width 42 height 21
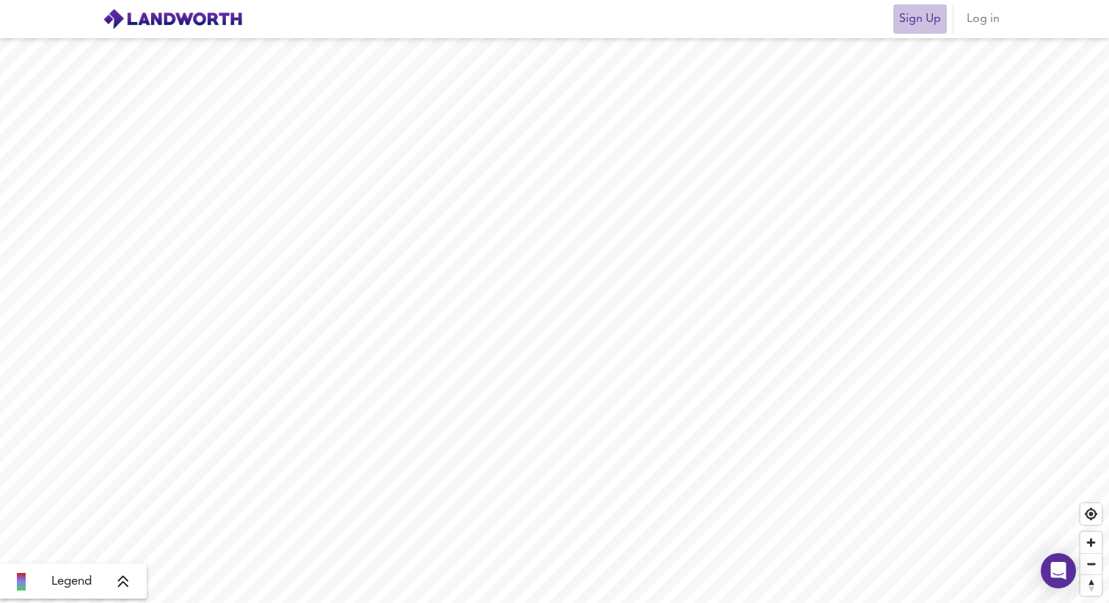
click at [913, 22] on span "Sign Up" at bounding box center [920, 19] width 42 height 21
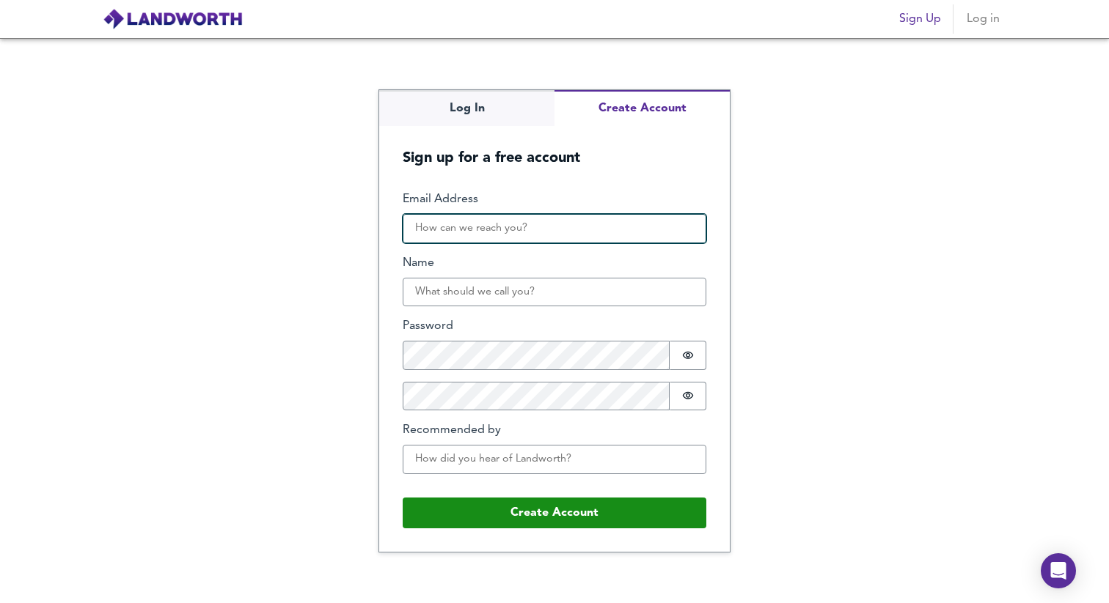
click at [528, 236] on input "Email Address" at bounding box center [554, 228] width 304 height 29
click at [494, 229] on input "dan.s.hetherington@gmail.com" at bounding box center [554, 228] width 304 height 29
type input "dan.s.hetheringt.on@gmail.com"
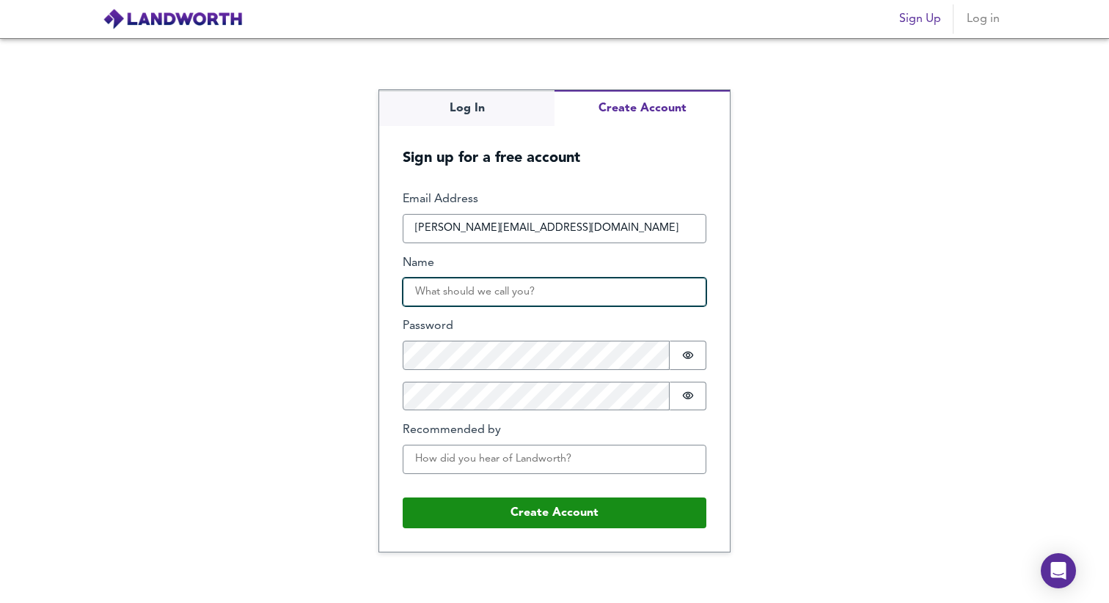
click at [471, 293] on input "Name" at bounding box center [554, 292] width 304 height 29
type input "s"
type input "Danny"
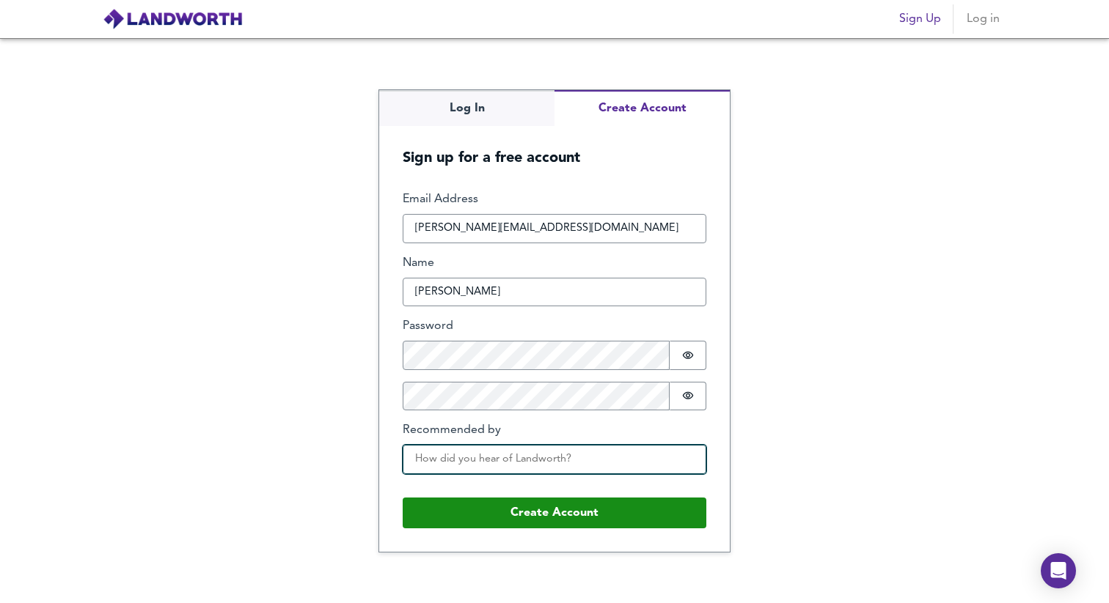
click at [431, 464] on input "Recommended by" at bounding box center [554, 459] width 304 height 29
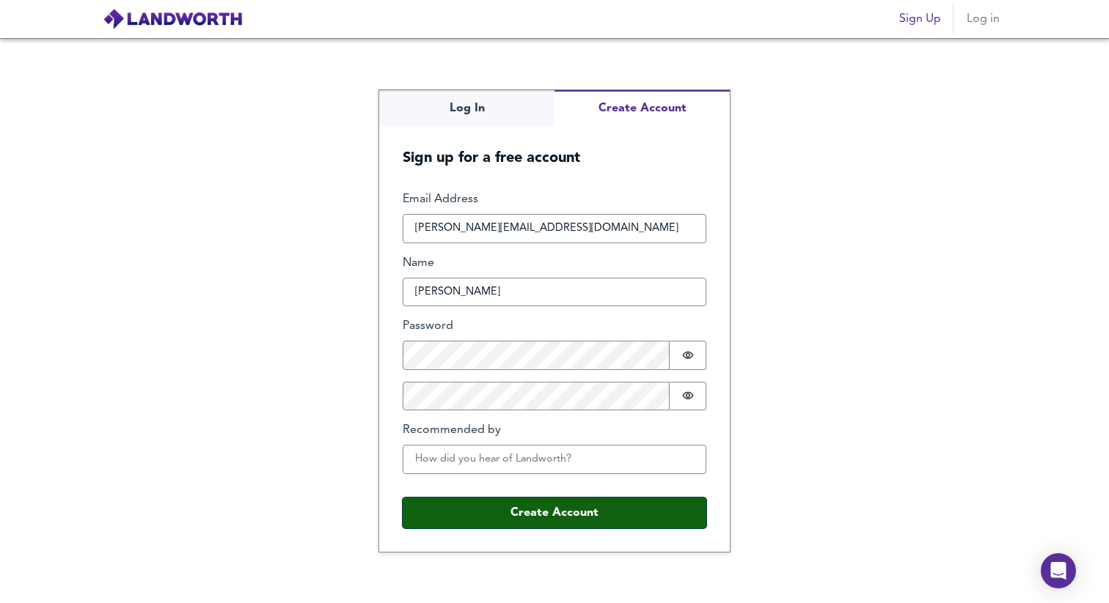
click at [502, 518] on button "Create Account" at bounding box center [554, 513] width 304 height 31
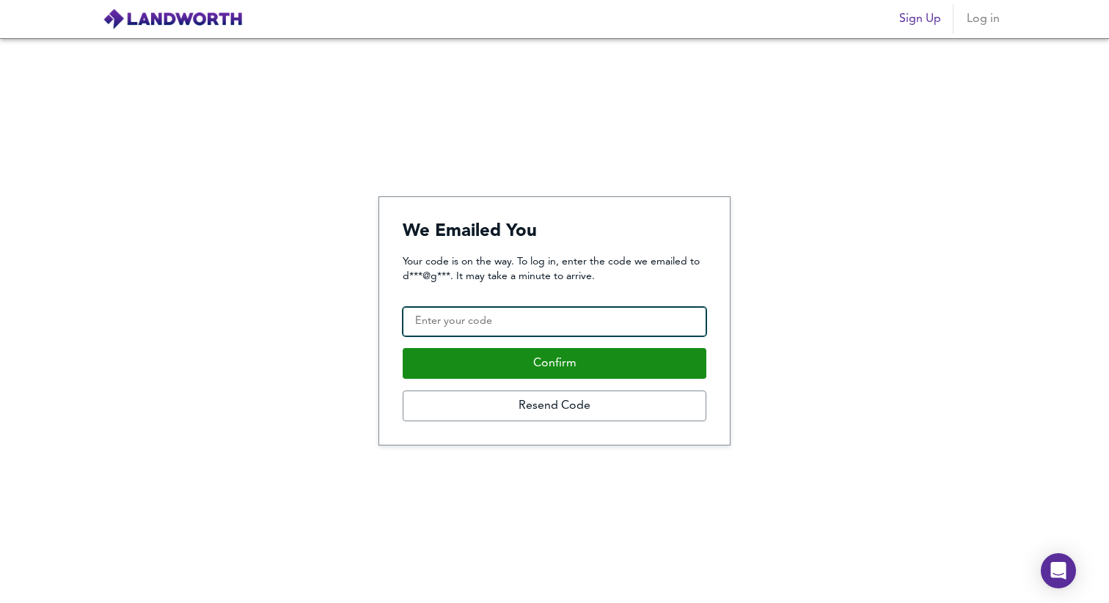
click at [486, 329] on input "Confirmation Code" at bounding box center [554, 321] width 304 height 29
paste input "838140"
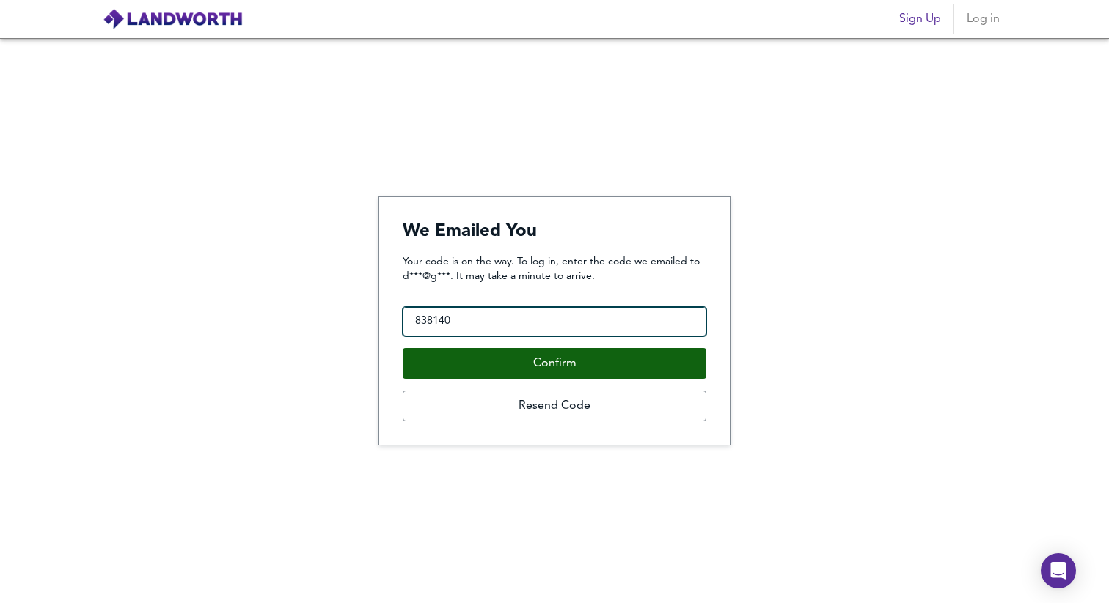
type input "838140"
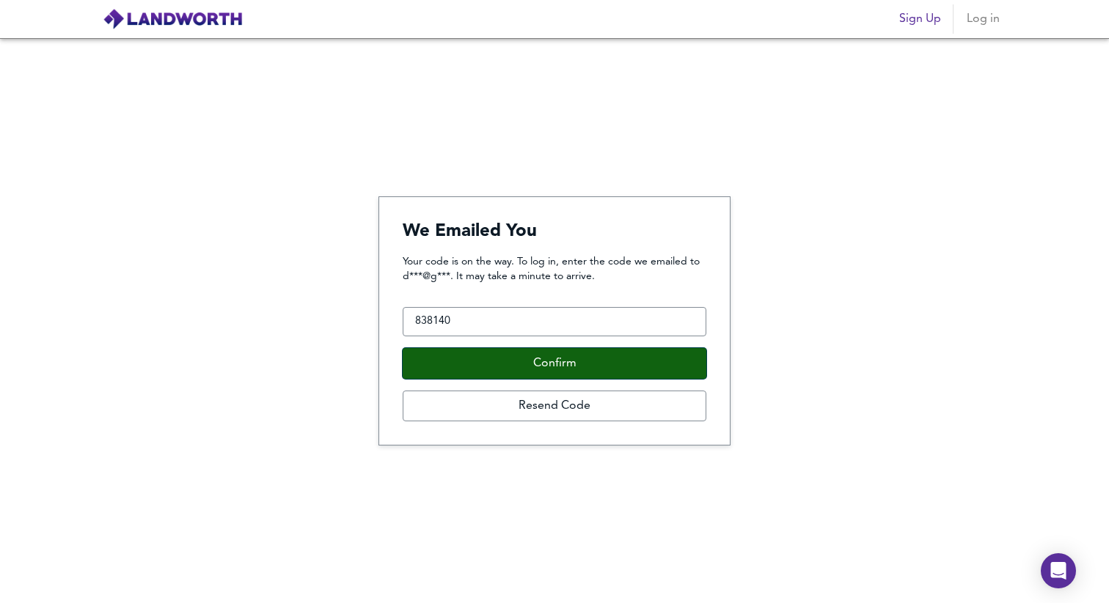
click at [490, 351] on button "Confirm" at bounding box center [554, 363] width 304 height 31
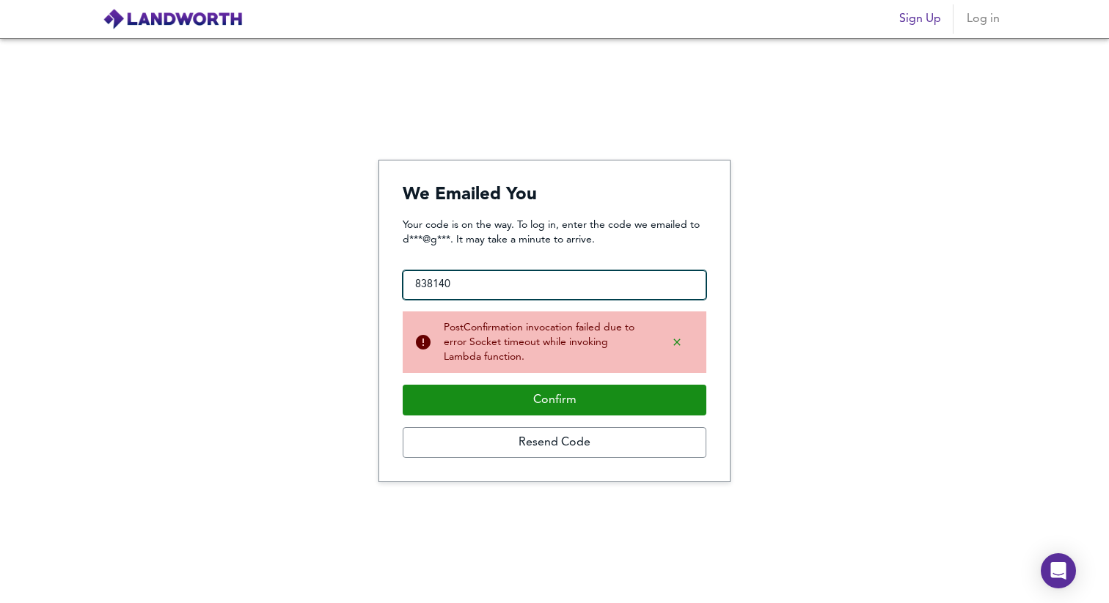
click at [482, 285] on input "838140" at bounding box center [554, 285] width 304 height 29
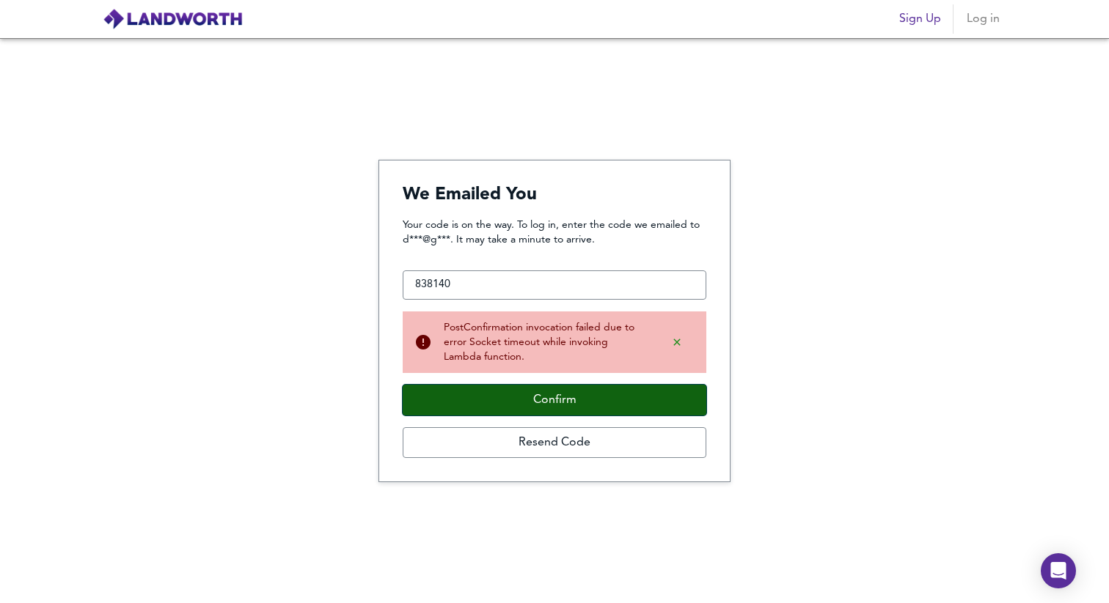
click at [500, 385] on button "Confirm" at bounding box center [554, 400] width 304 height 31
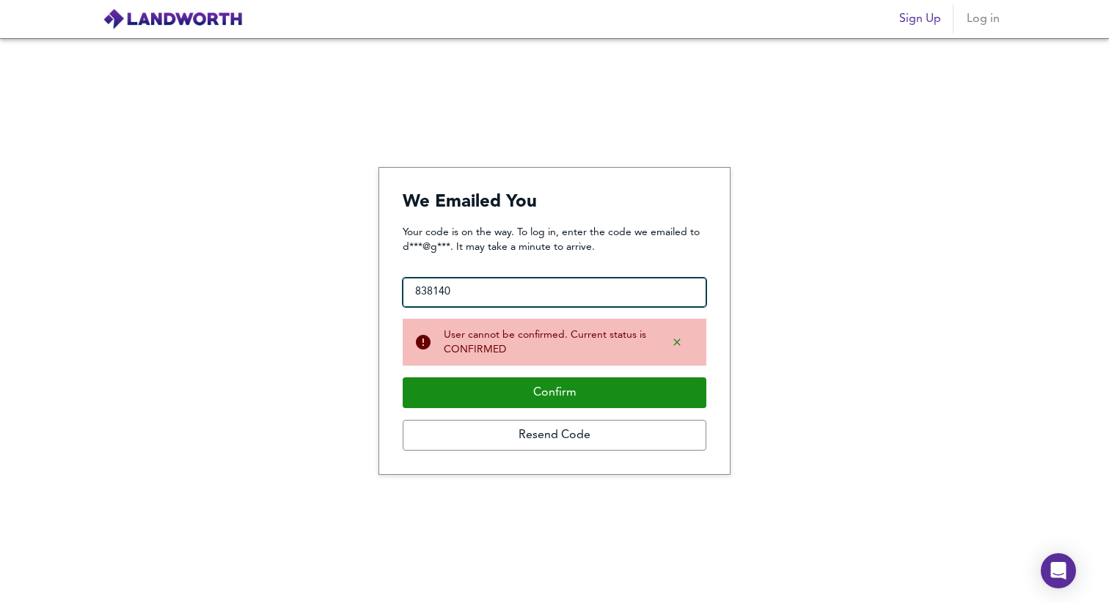
click at [464, 293] on input "838140" at bounding box center [554, 292] width 304 height 29
drag, startPoint x: 471, startPoint y: 293, endPoint x: 368, endPoint y: 290, distance: 102.7
click at [368, 290] on div "We Emailed You Your code is on the way. To log in, enter the code we emailed to…" at bounding box center [554, 320] width 1109 height 565
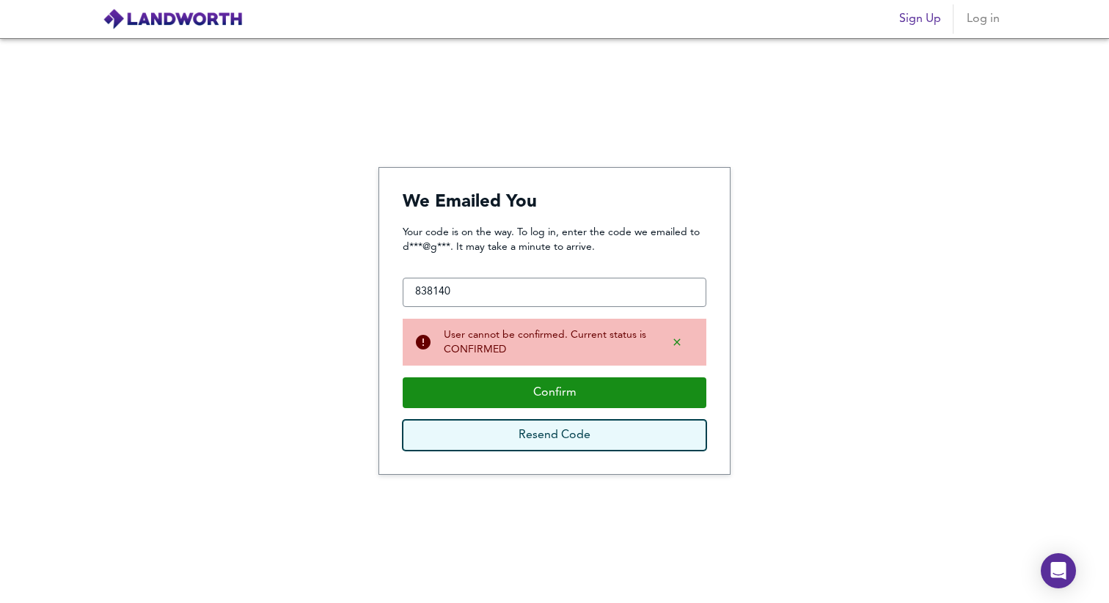
click at [524, 427] on button "Resend Code" at bounding box center [554, 435] width 304 height 31
